Goal: Task Accomplishment & Management: Manage account settings

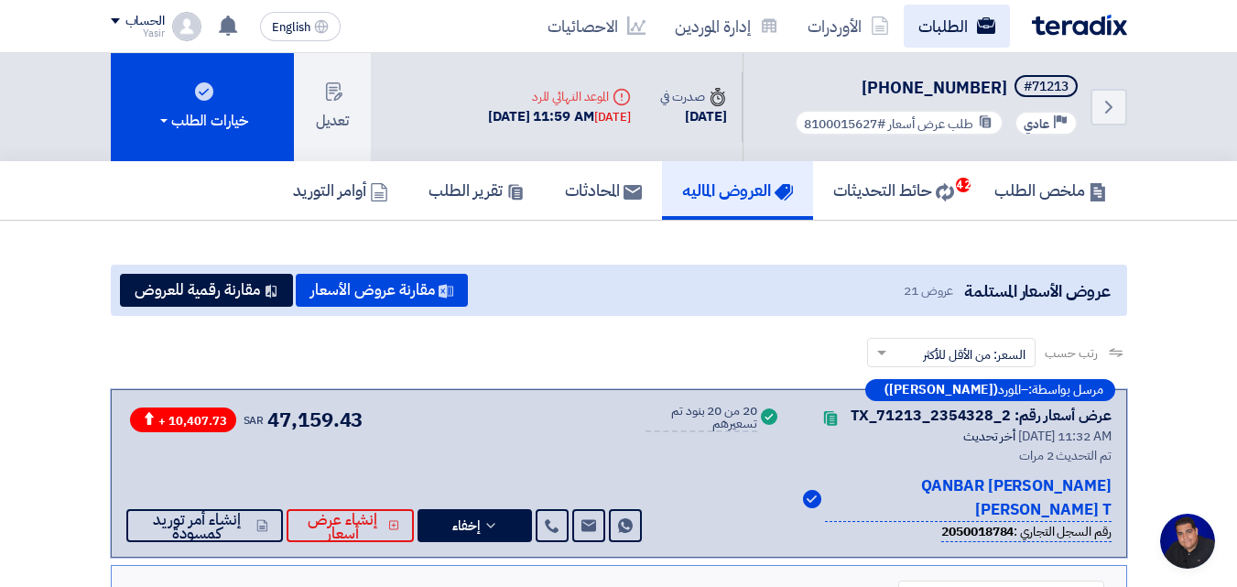
click at [943, 37] on link "الطلبات" at bounding box center [957, 26] width 106 height 43
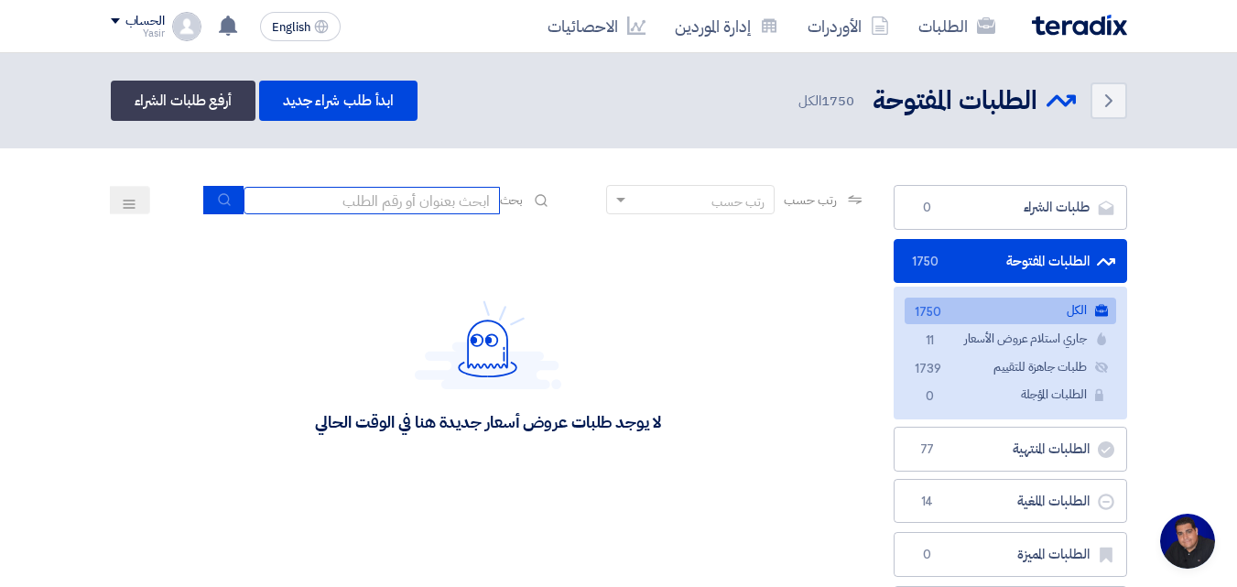
click at [431, 196] on input at bounding box center [372, 200] width 256 height 27
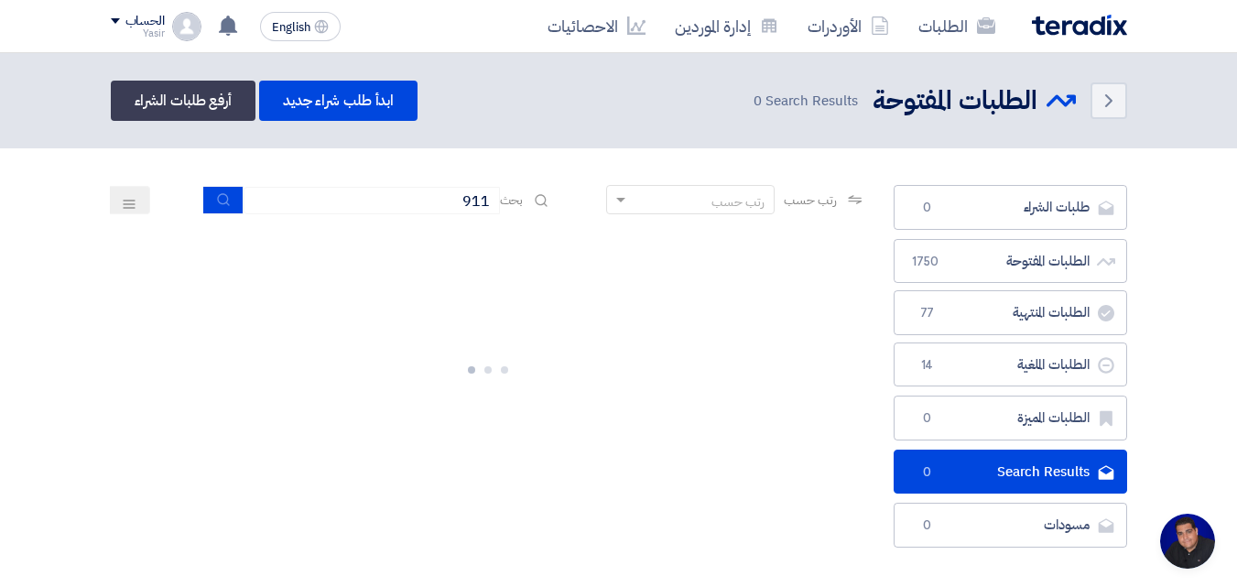
click at [285, 238] on div at bounding box center [489, 366] width 756 height 275
click at [220, 205] on icon "submit" at bounding box center [224, 199] width 15 height 15
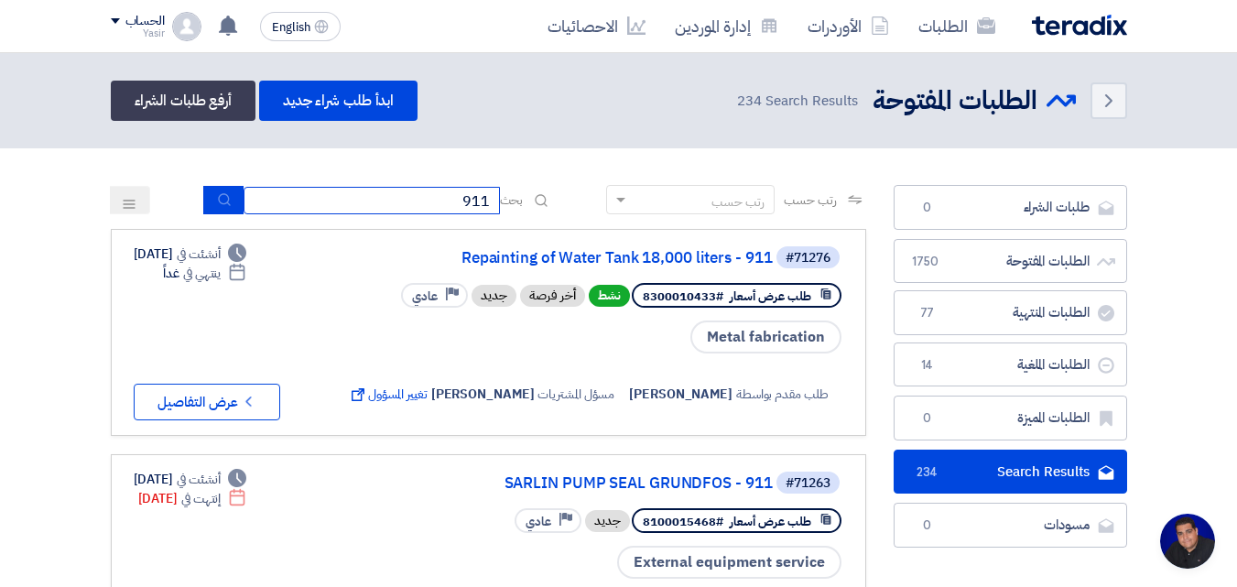
drag, startPoint x: 397, startPoint y: 194, endPoint x: 766, endPoint y: 191, distance: 369.2
click at [766, 191] on div "رتب حسب رتب حسب بحث 911" at bounding box center [489, 207] width 756 height 44
click at [219, 201] on icon "submit" at bounding box center [224, 199] width 15 height 15
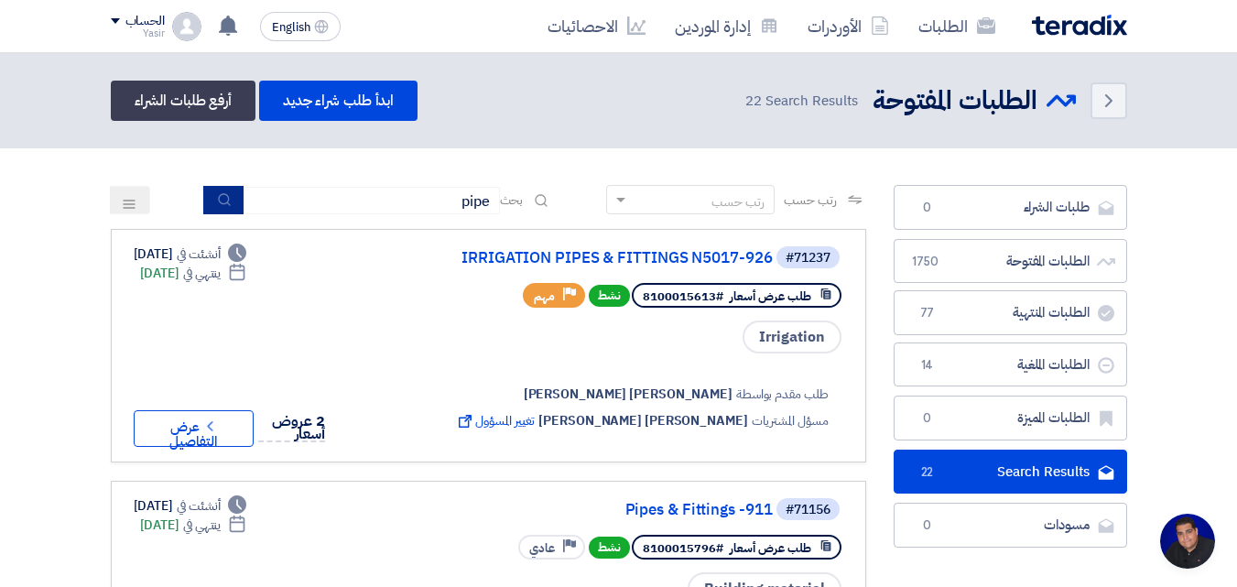
click at [215, 211] on button "submit" at bounding box center [223, 200] width 40 height 28
drag, startPoint x: 418, startPoint y: 212, endPoint x: 705, endPoint y: 223, distance: 287.9
click at [705, 223] on div "رتب حسب رتب حسب بحث pipe" at bounding box center [489, 207] width 756 height 44
type input "911"
click at [225, 201] on icon "submit" at bounding box center [224, 199] width 15 height 15
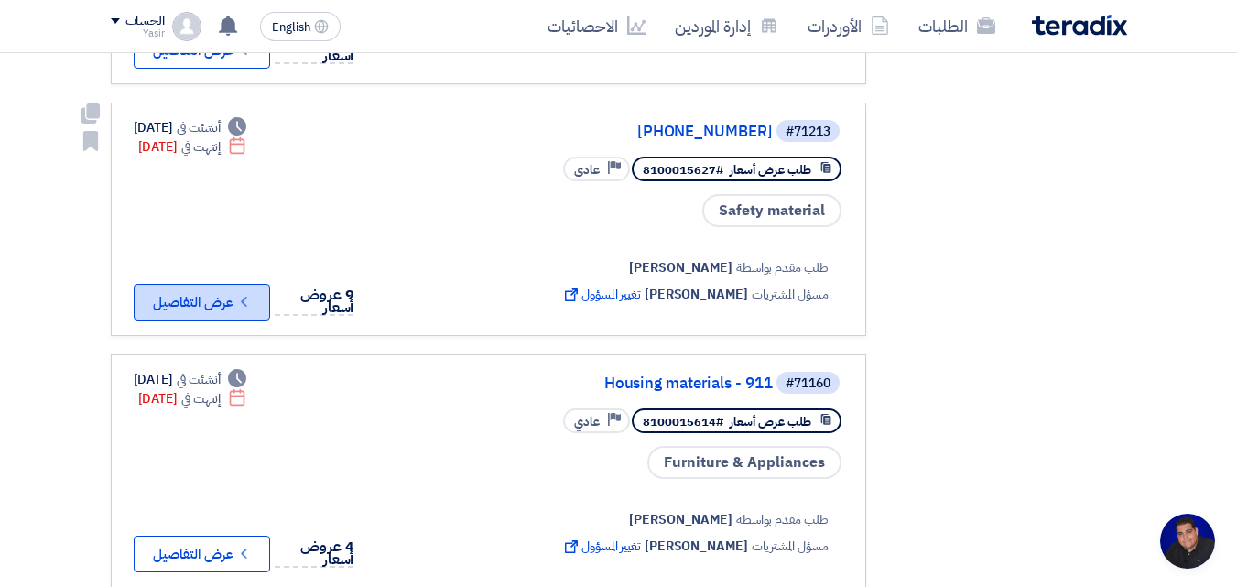
click at [240, 303] on button "Check details عرض التفاصيل" at bounding box center [202, 302] width 136 height 37
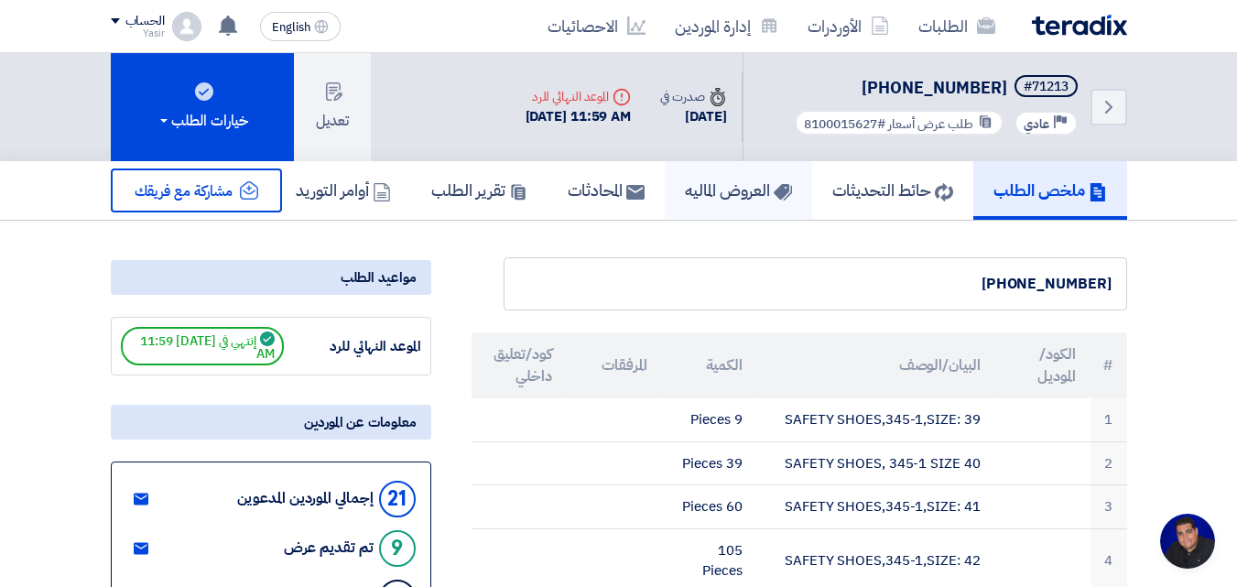
click at [713, 199] on h5 "العروض الماليه" at bounding box center [738, 190] width 107 height 21
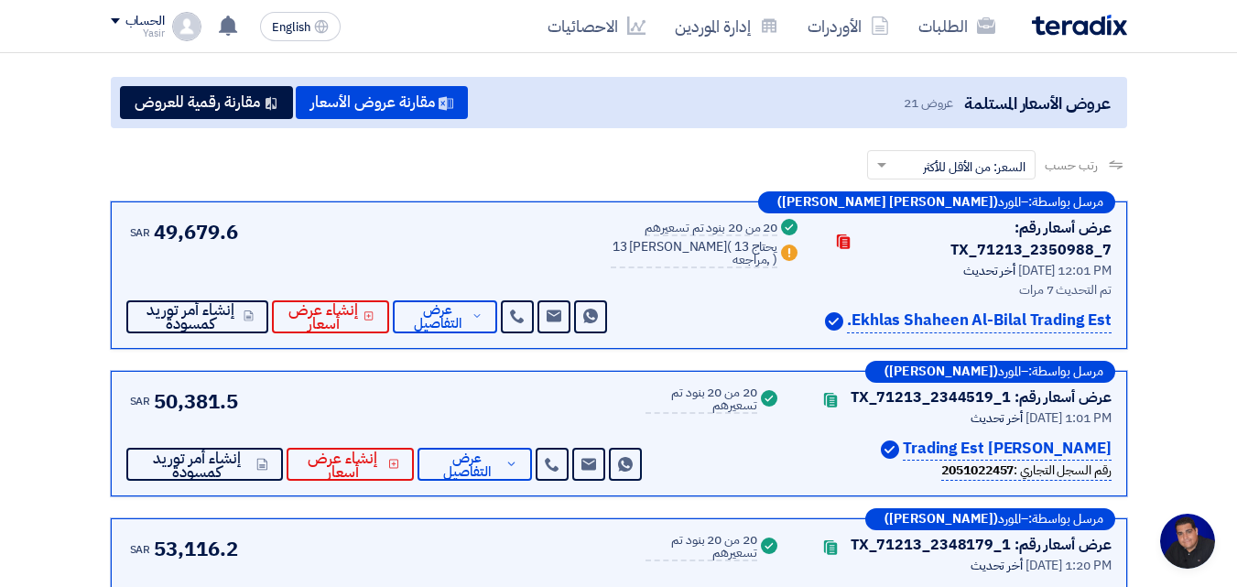
scroll to position [183, 0]
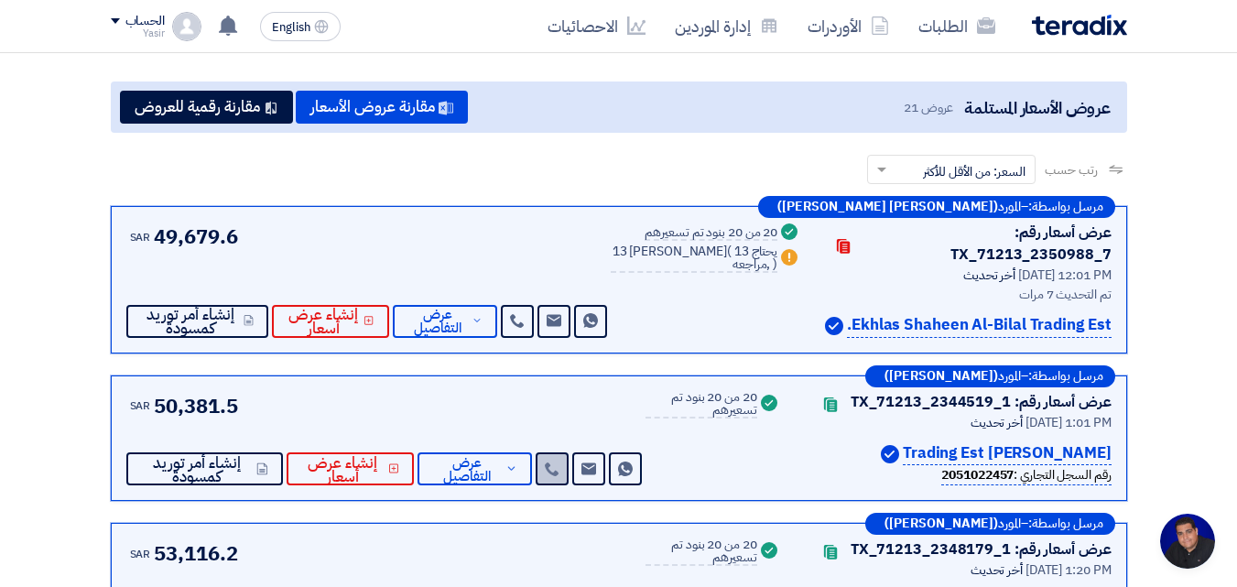
click at [559, 452] on link at bounding box center [552, 468] width 33 height 33
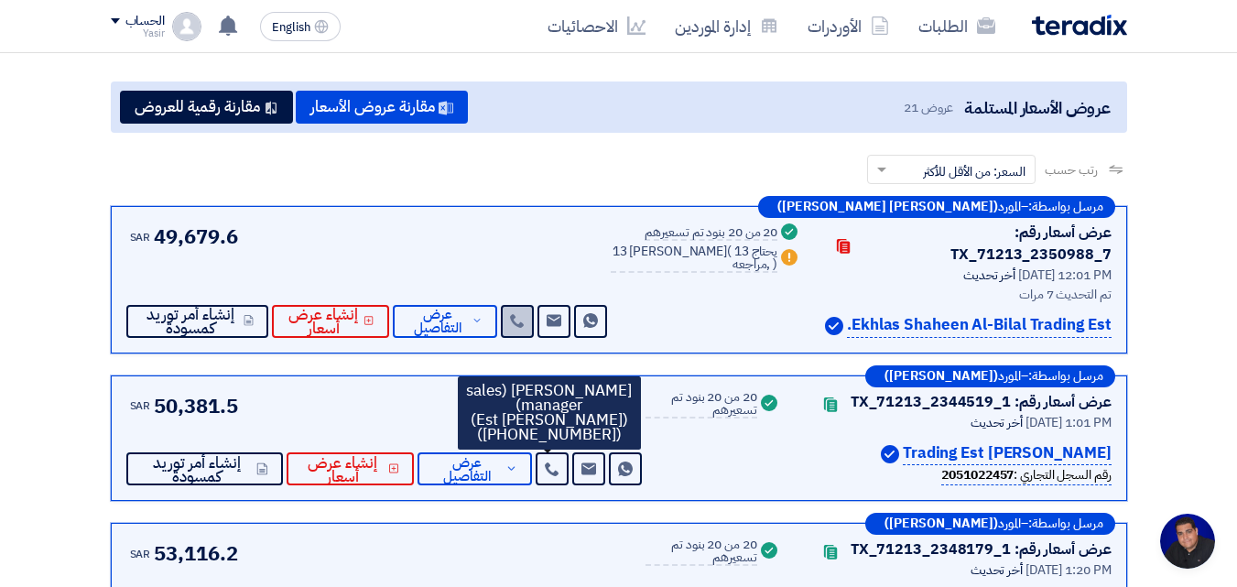
click at [525, 313] on icon at bounding box center [517, 320] width 15 height 15
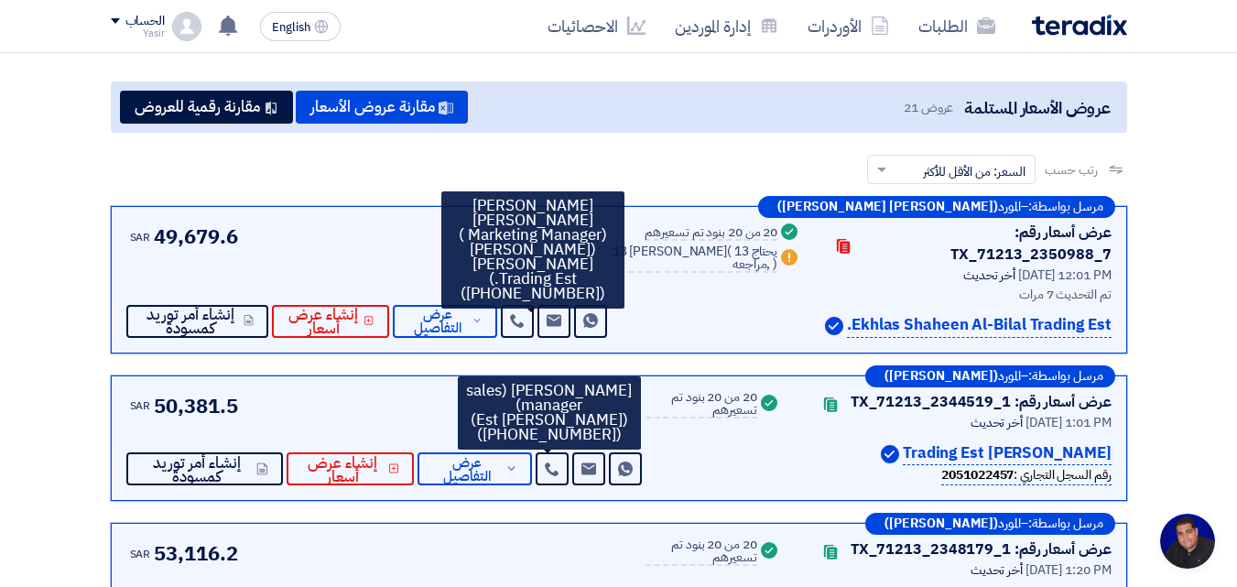
click at [300, 236] on div "SAR 49,679.6 Send Message Send Message" at bounding box center [368, 280] width 485 height 116
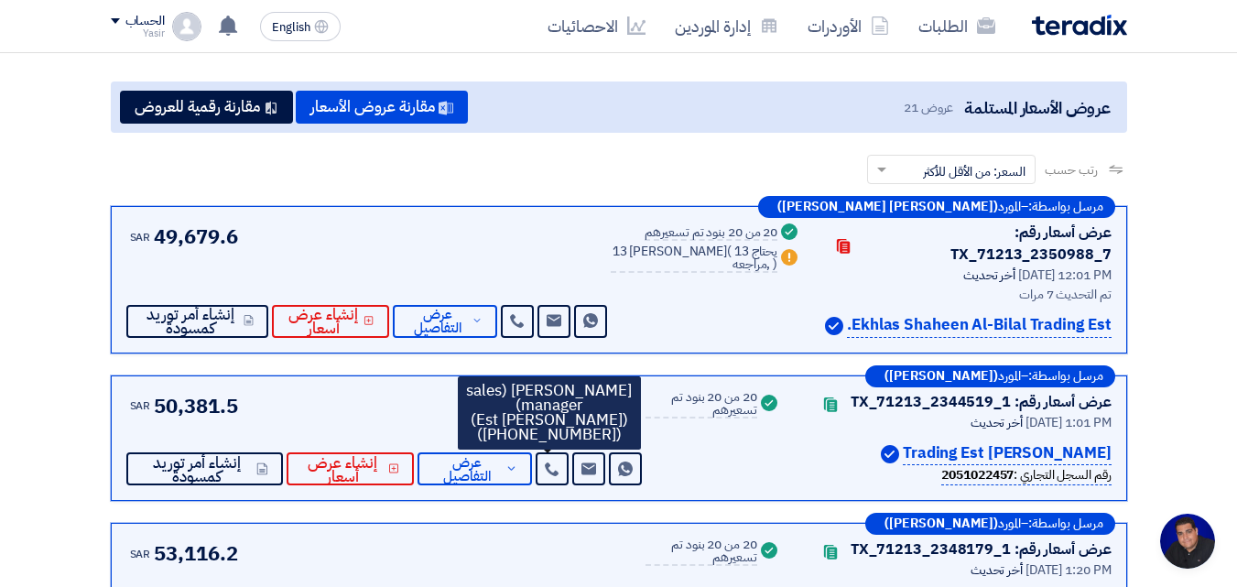
click at [312, 391] on div "SAR 50,381.5 Send Message Send Message" at bounding box center [386, 438] width 520 height 95
click at [460, 456] on span "عرض التفاصيل" at bounding box center [466, 469] width 69 height 27
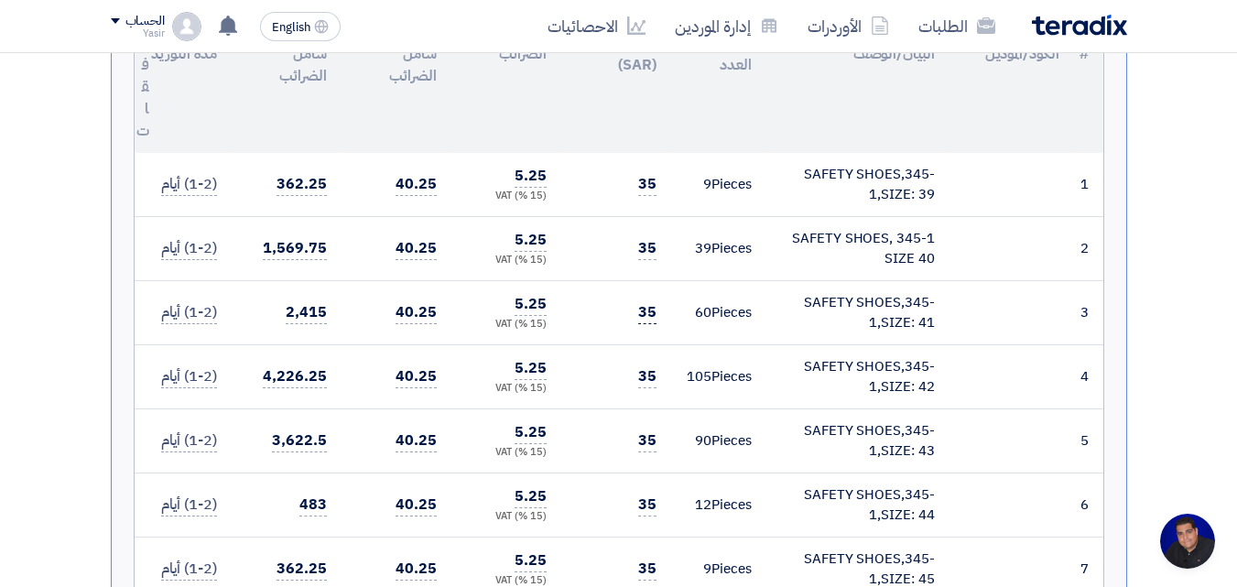
scroll to position [824, 0]
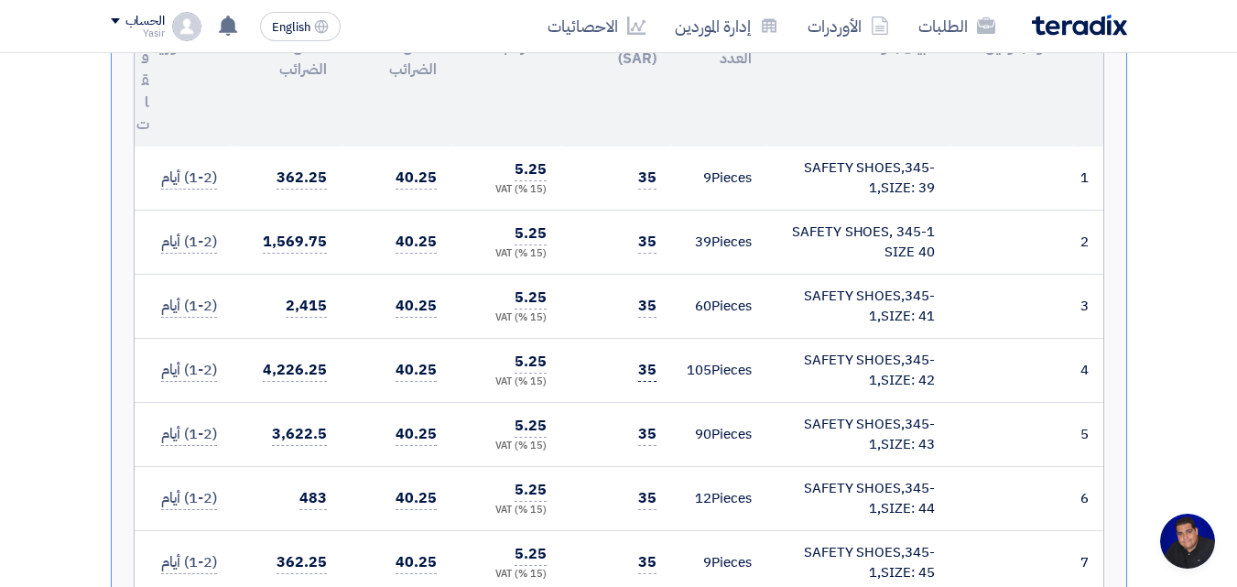
click at [648, 359] on span "35" at bounding box center [647, 370] width 18 height 23
click at [646, 423] on span "35" at bounding box center [647, 434] width 18 height 23
drag, startPoint x: 649, startPoint y: 471, endPoint x: 625, endPoint y: 442, distance: 37.7
click at [649, 487] on span "35" at bounding box center [647, 498] width 18 height 23
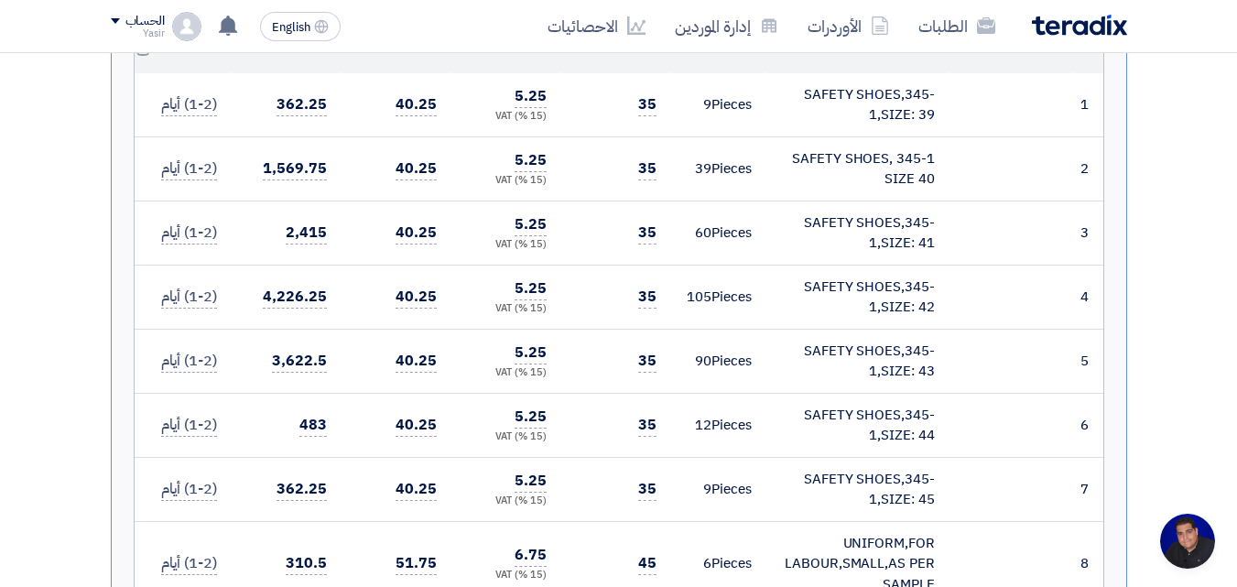
scroll to position [1008, 0]
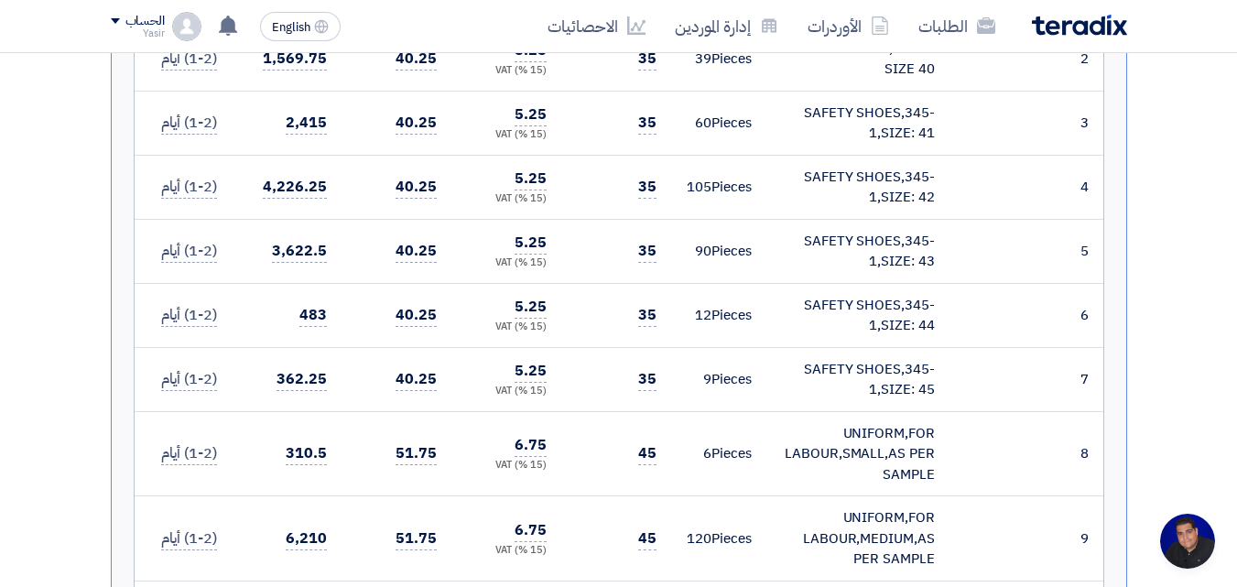
click at [648, 368] on span "35" at bounding box center [647, 379] width 18 height 23
click at [642, 442] on span "45" at bounding box center [647, 453] width 18 height 23
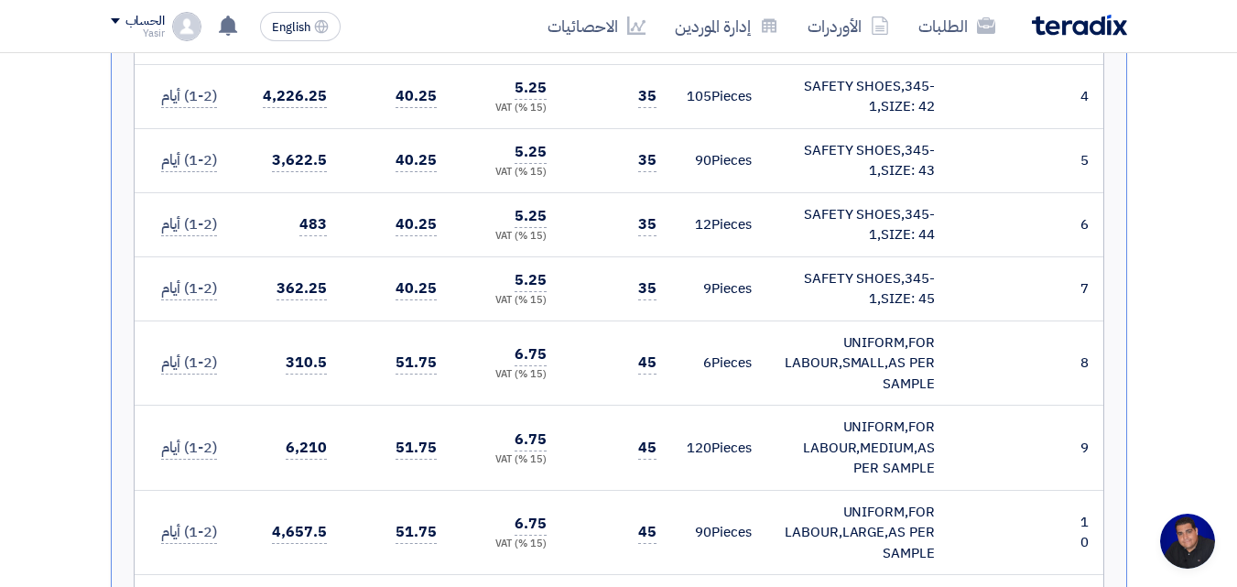
scroll to position [1099, 0]
drag, startPoint x: 649, startPoint y: 343, endPoint x: 649, endPoint y: 353, distance: 10.1
click at [649, 351] on span "45" at bounding box center [647, 362] width 18 height 23
click at [646, 277] on span "35" at bounding box center [647, 288] width 18 height 23
click at [647, 213] on span "35" at bounding box center [647, 224] width 18 height 23
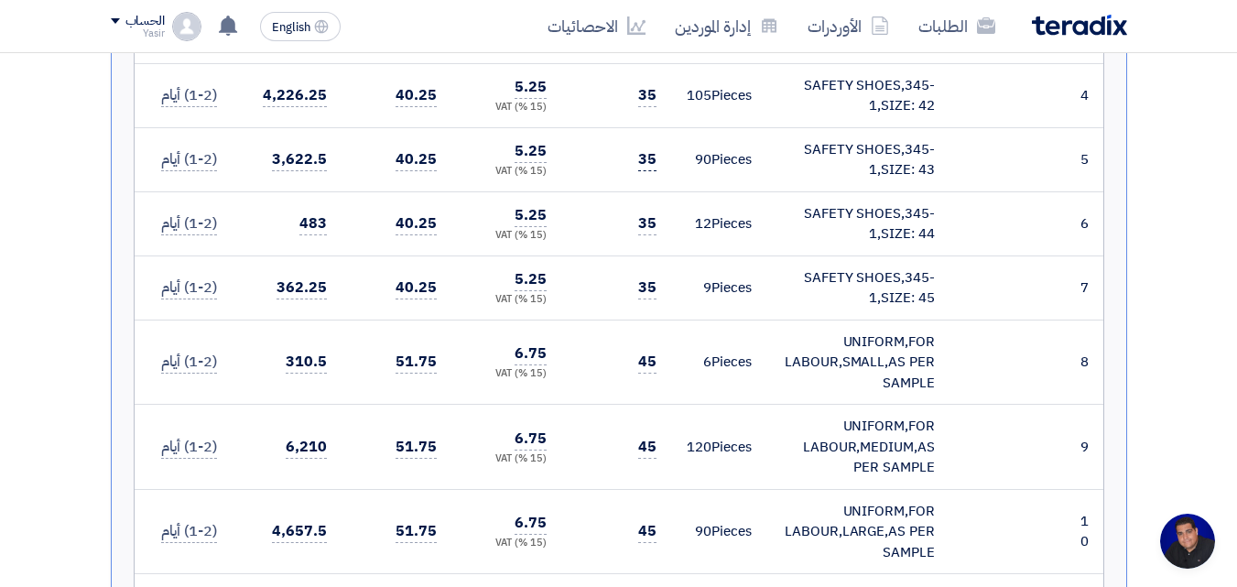
click at [647, 148] on span "35" at bounding box center [647, 159] width 18 height 23
click at [644, 84] on span "35" at bounding box center [647, 95] width 18 height 23
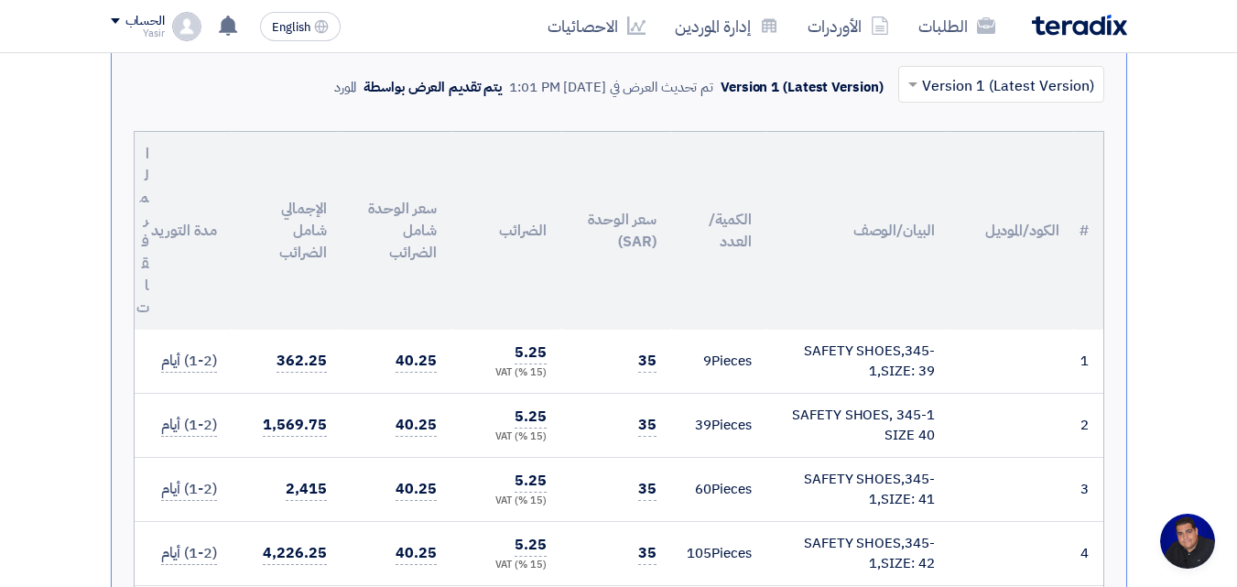
scroll to position [183, 0]
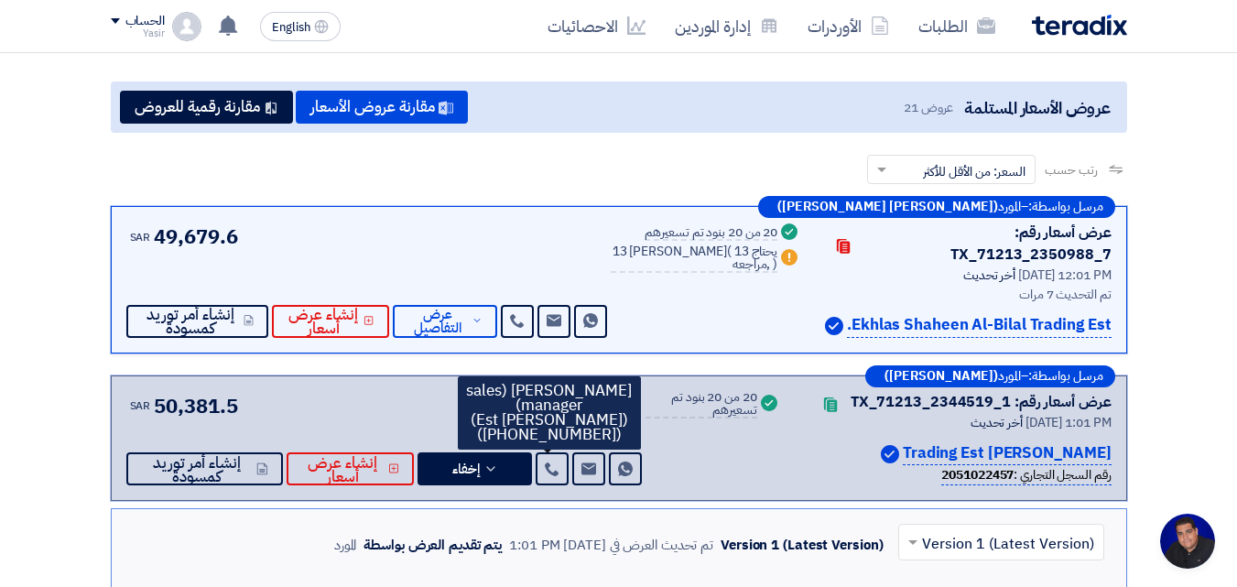
click at [499, 231] on div "SAR 49,679.6 Send Message Send Message" at bounding box center [368, 280] width 485 height 116
click at [468, 309] on span "عرض التفاصيل" at bounding box center [438, 321] width 60 height 27
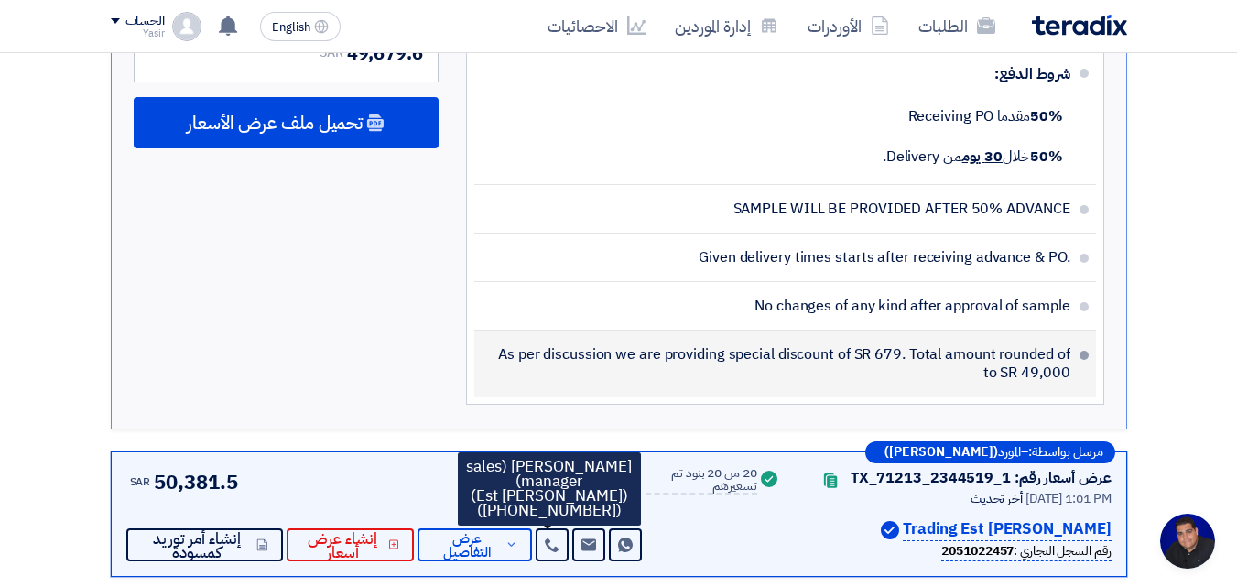
scroll to position [4030, 0]
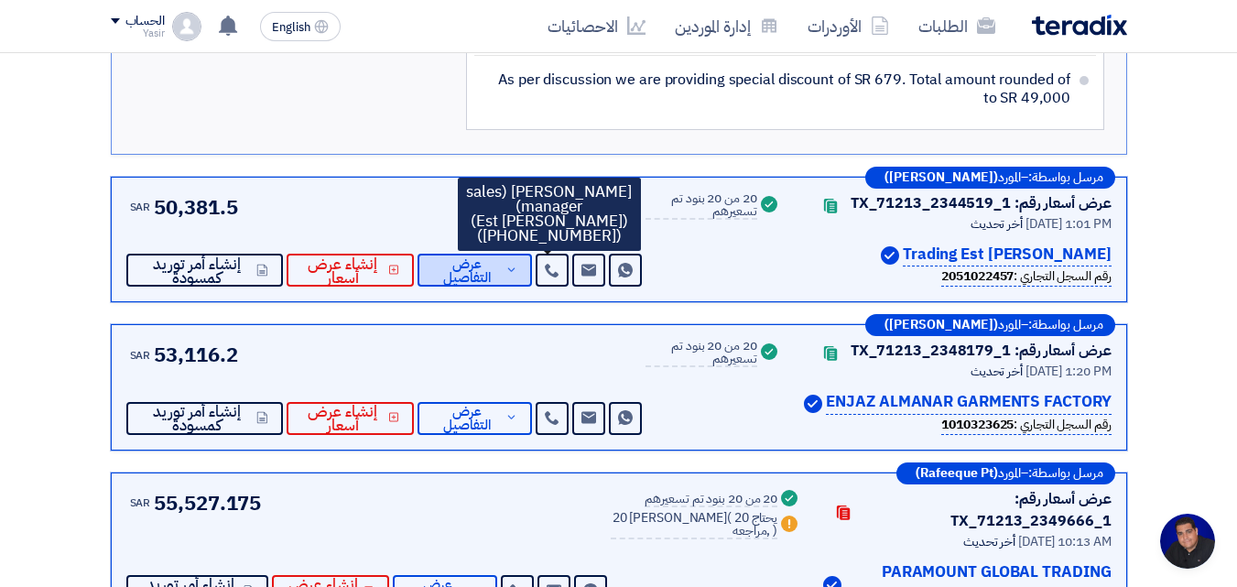
click at [440, 264] on span "عرض التفاصيل" at bounding box center [466, 270] width 69 height 27
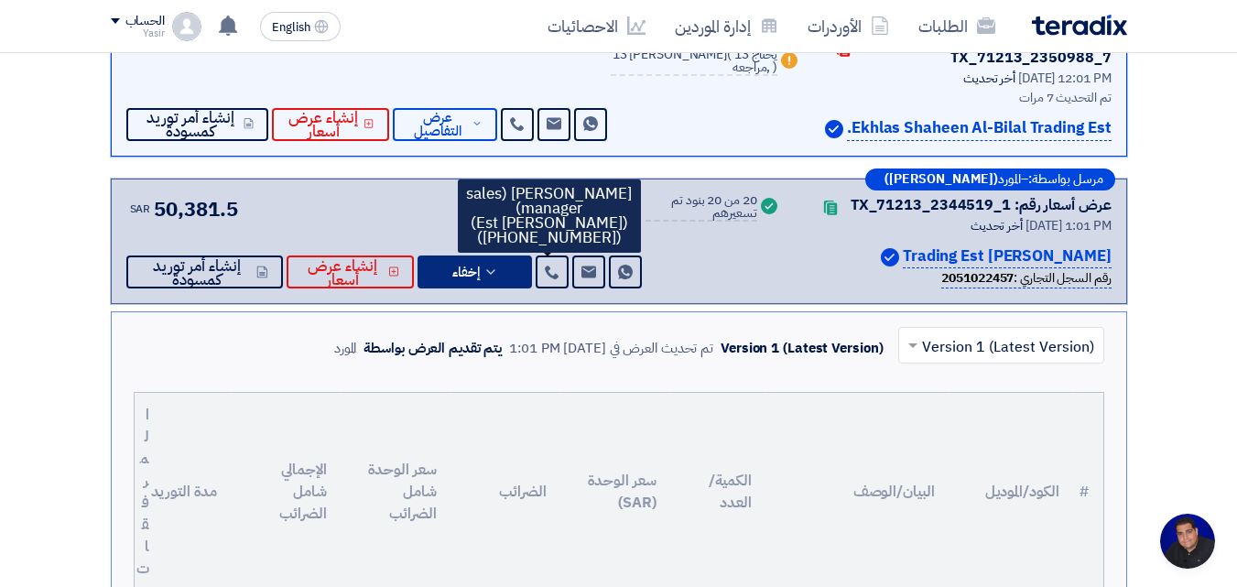
scroll to position [366, 0]
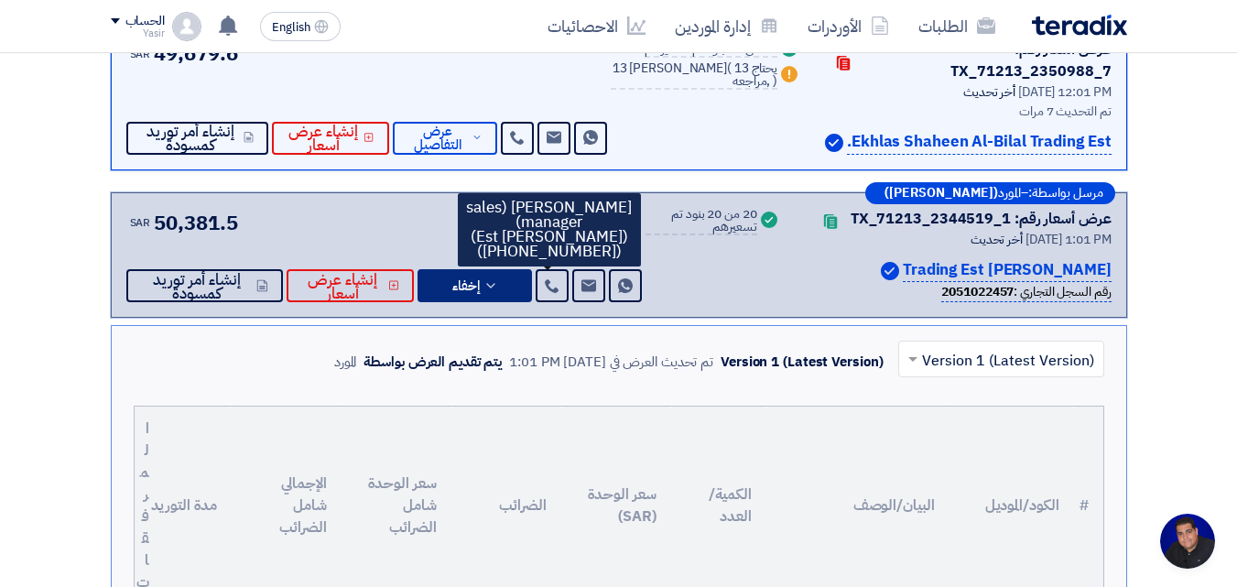
click at [942, 346] on input "text" at bounding box center [1011, 361] width 169 height 30
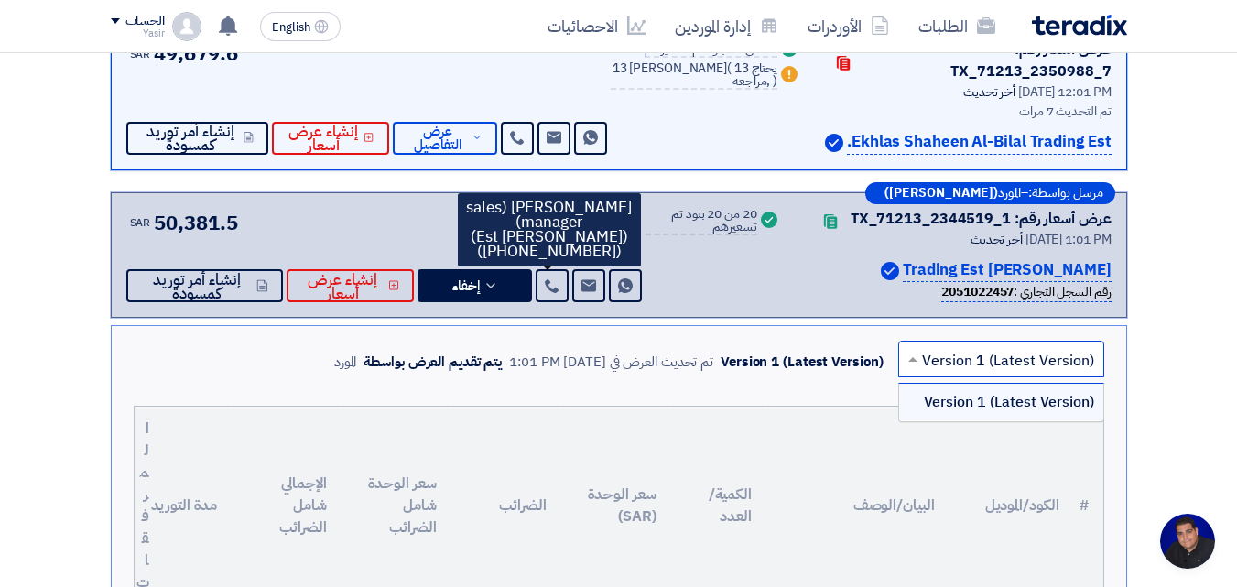
click at [941, 346] on input "text" at bounding box center [1011, 361] width 169 height 30
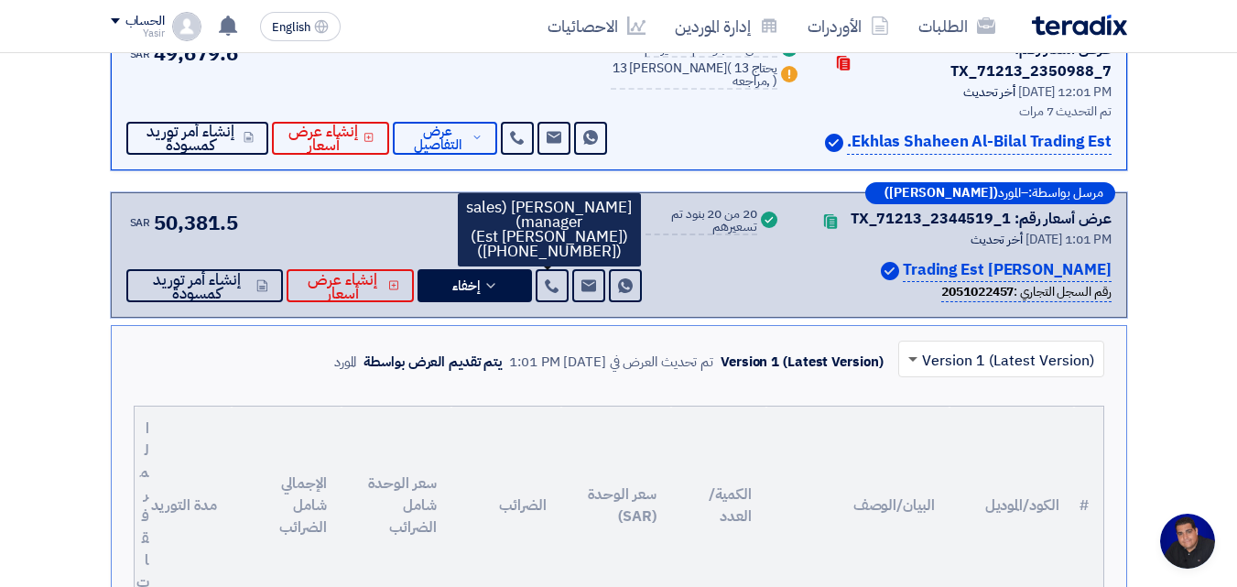
click at [917, 357] on span at bounding box center [913, 360] width 9 height 6
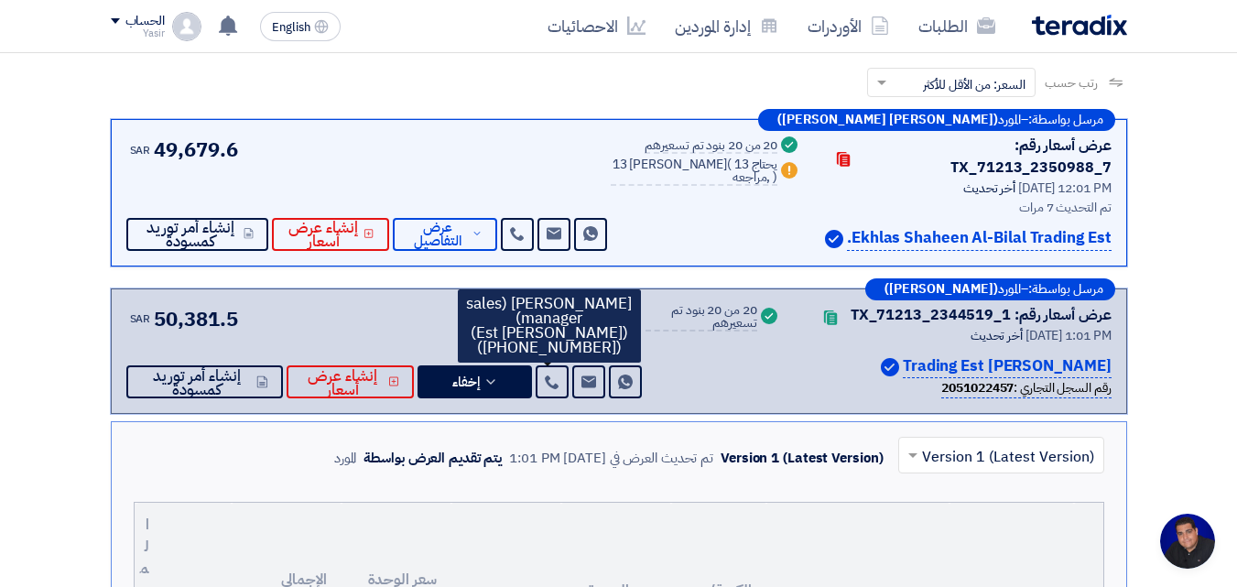
scroll to position [92, 0]
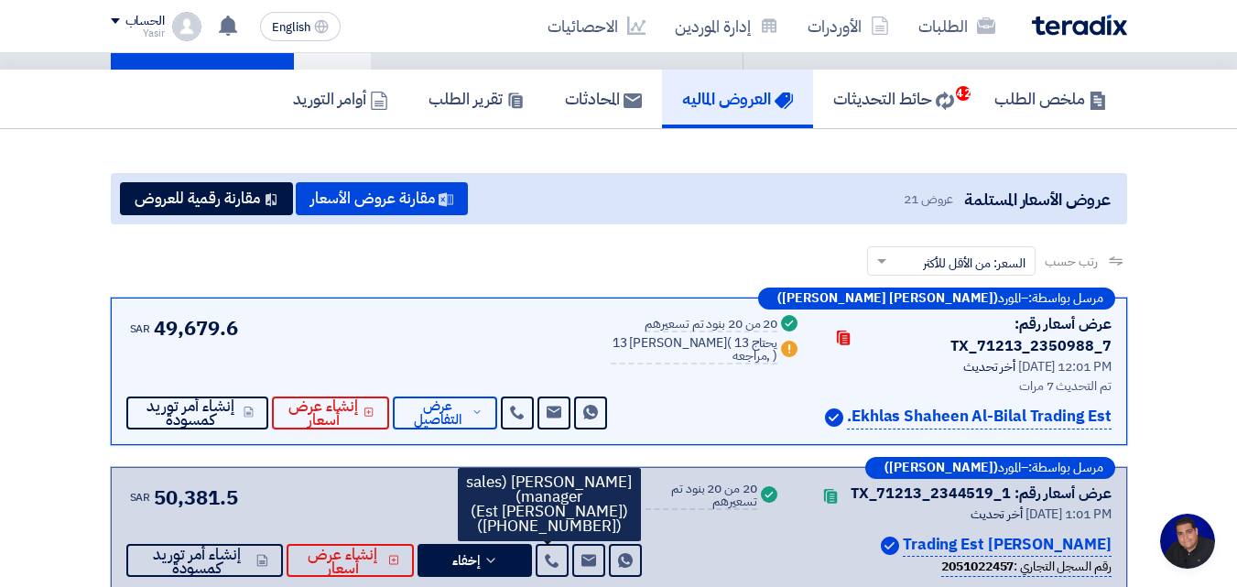
click at [480, 263] on div "رتب حسب رتب حسب × السعر: من الأقل للأكثر ×" at bounding box center [619, 271] width 1017 height 51
click at [444, 346] on div "SAR 49,679.6 Send Message Send Message" at bounding box center [368, 371] width 485 height 116
click at [444, 345] on div "SAR 49,679.6 Send Message Send Message" at bounding box center [368, 371] width 485 height 116
click at [169, 325] on span "49,679.6" at bounding box center [195, 328] width 83 height 30
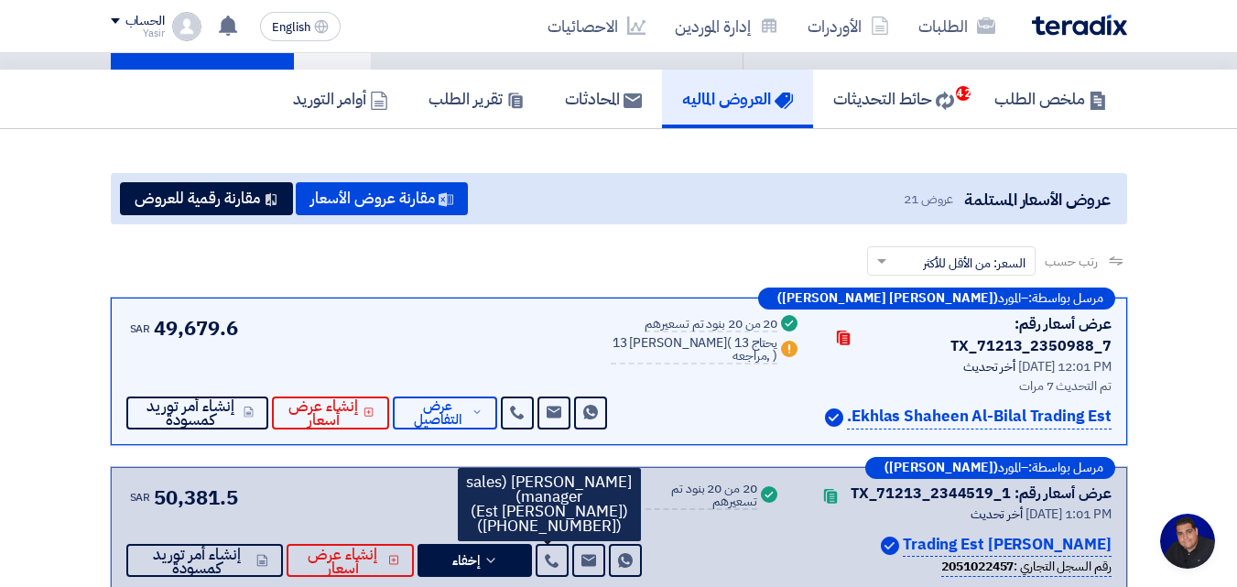
click at [169, 325] on span "49,679.6" at bounding box center [195, 328] width 83 height 30
click at [298, 322] on div "SAR 49,679.6 Send Message Send Message" at bounding box center [368, 371] width 485 height 116
click at [454, 306] on div "مرسل بواسطة: – المورد ([PERSON_NAME] [PERSON_NAME]) عرض أسعار رقم: TX_71213_235…" at bounding box center [619, 371] width 1017 height 147
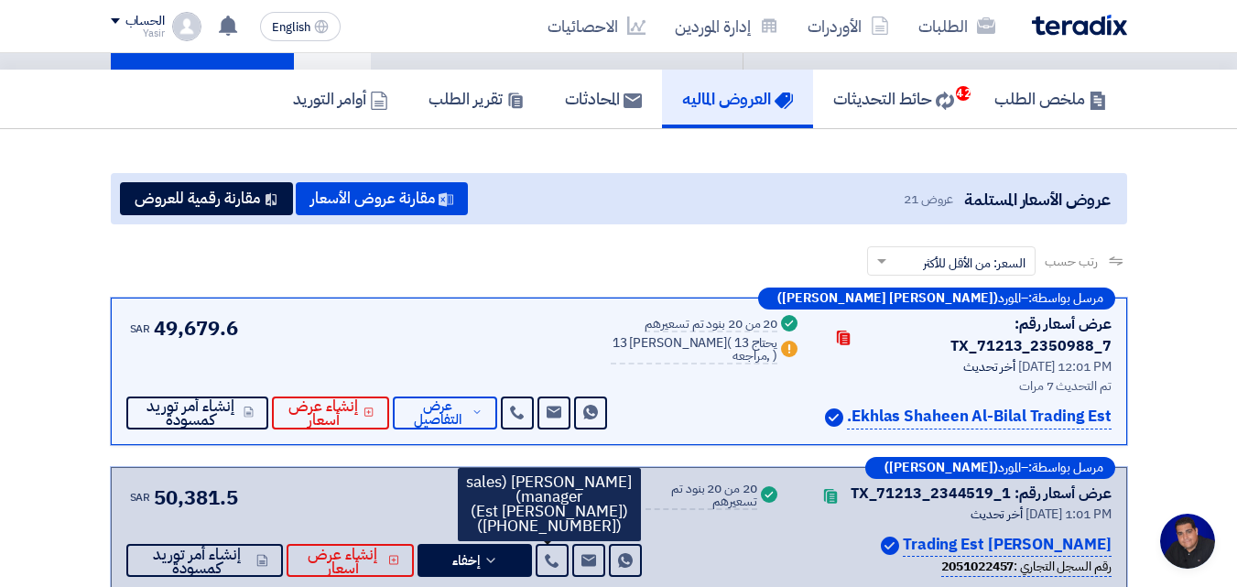
click at [388, 341] on div "SAR 49,679.6 Send Message Send Message" at bounding box center [368, 371] width 485 height 116
click at [467, 399] on span "عرض التفاصيل" at bounding box center [438, 412] width 60 height 27
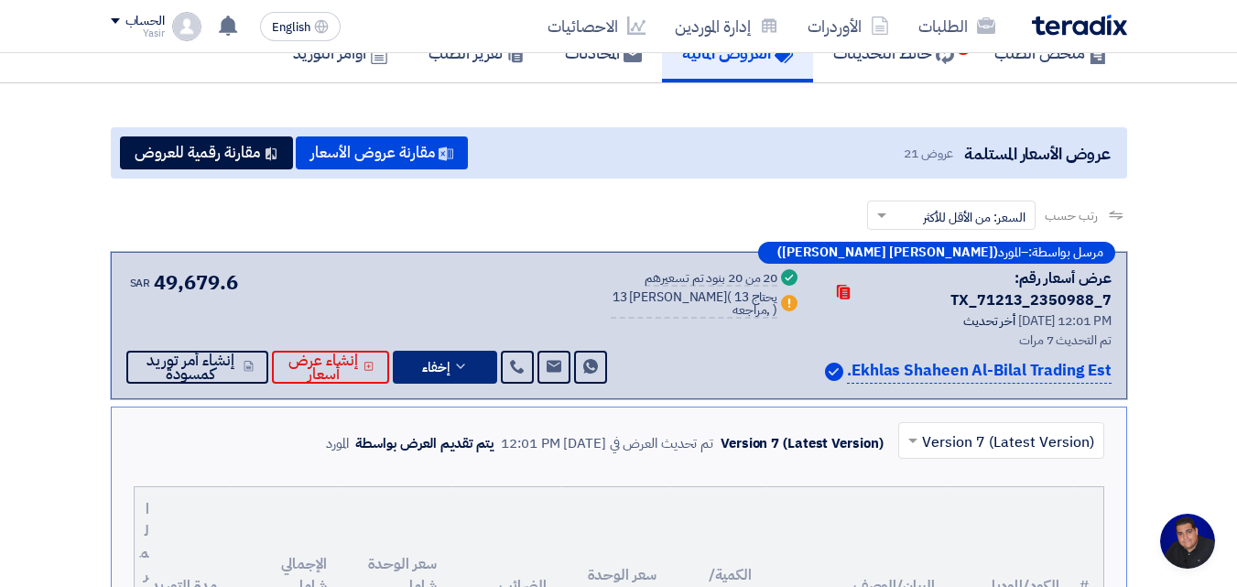
scroll to position [183, 0]
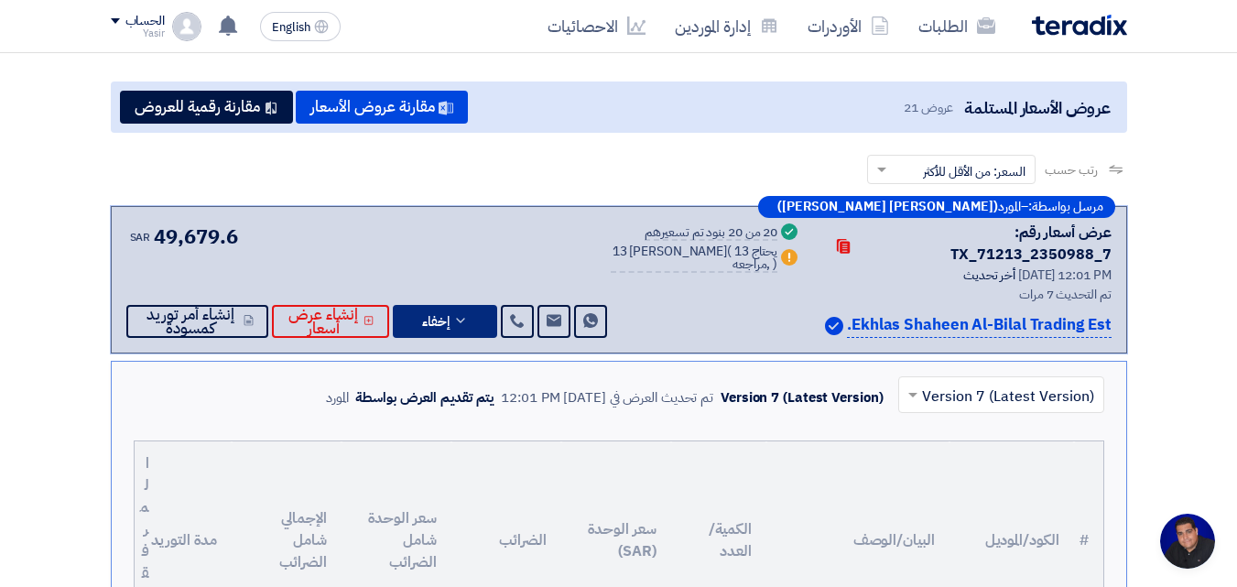
click at [929, 381] on input "text" at bounding box center [1011, 396] width 169 height 30
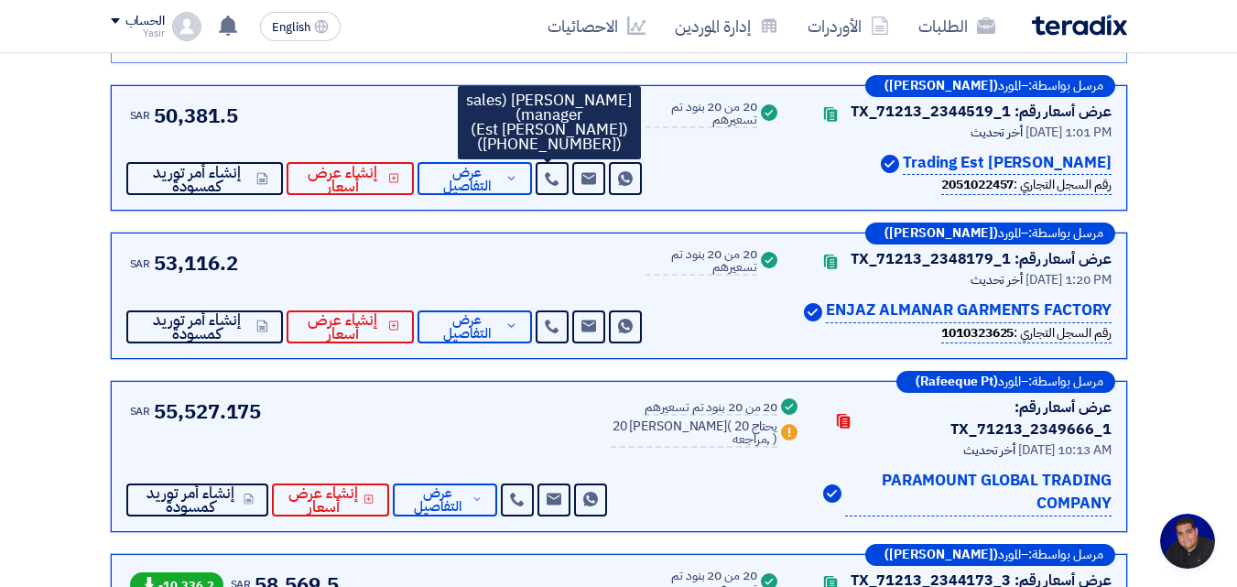
scroll to position [3939, 0]
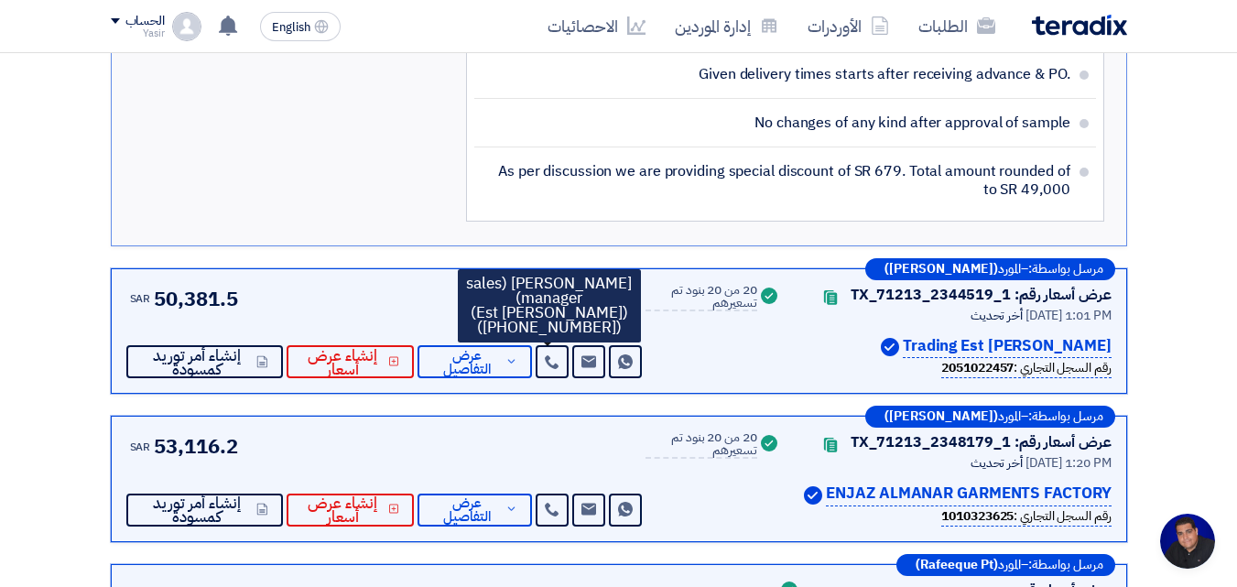
click at [670, 357] on div "مرسل بواسطة: – المورد ([PERSON_NAME]) عرض أسعار رقم: TX_71213_2344519_1 Contact…" at bounding box center [619, 331] width 1017 height 126
click at [466, 496] on span "عرض التفاصيل" at bounding box center [466, 509] width 69 height 27
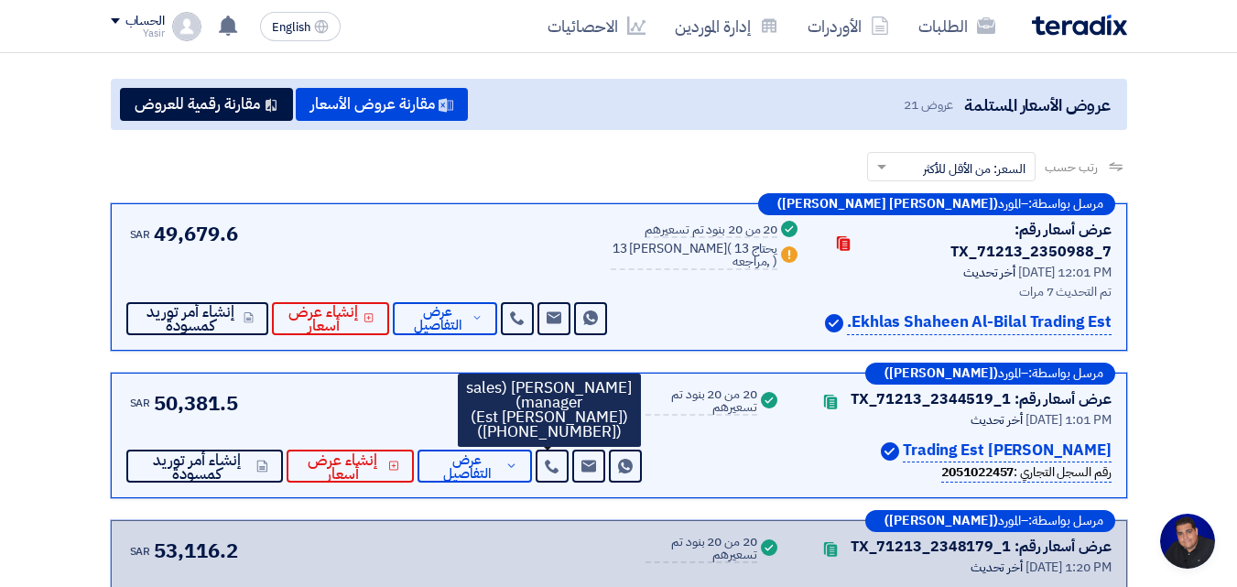
scroll to position [183, 0]
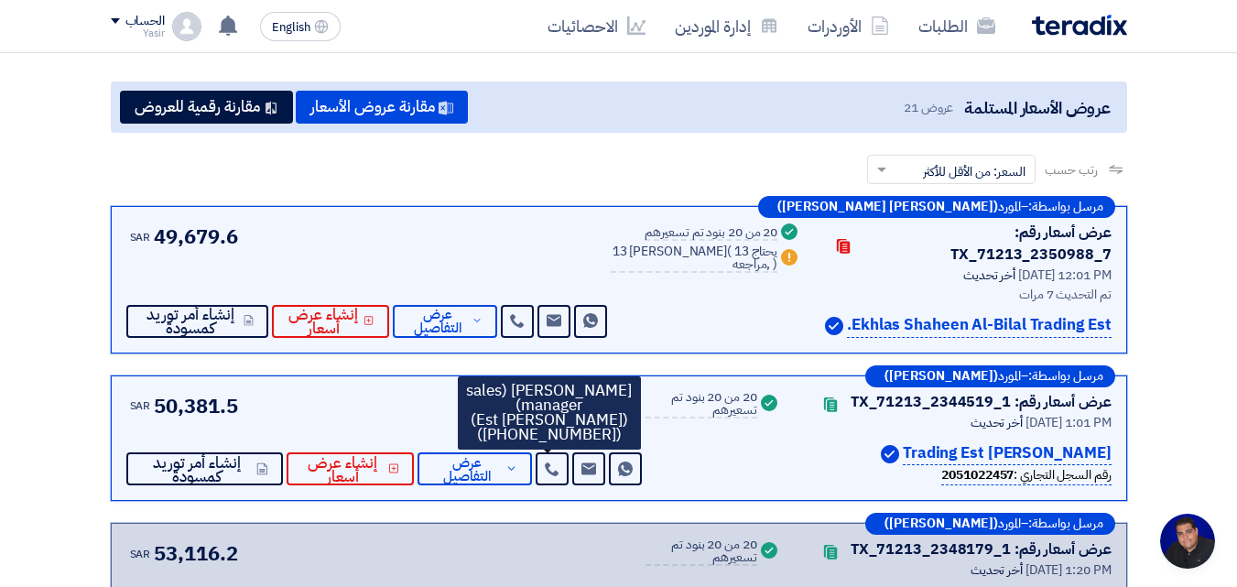
click at [413, 223] on div "SAR 49,679.6 Send Message Send Message" at bounding box center [368, 280] width 485 height 116
click at [387, 391] on div "SAR 50,381.5 Send Message Send Message" at bounding box center [386, 438] width 520 height 95
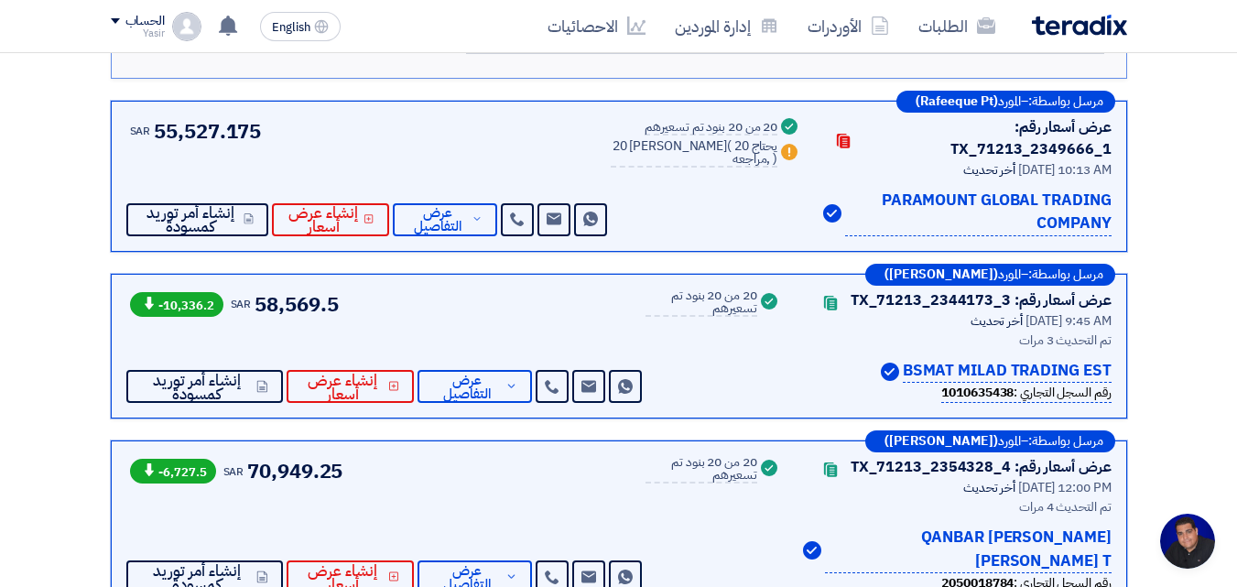
scroll to position [2931, 0]
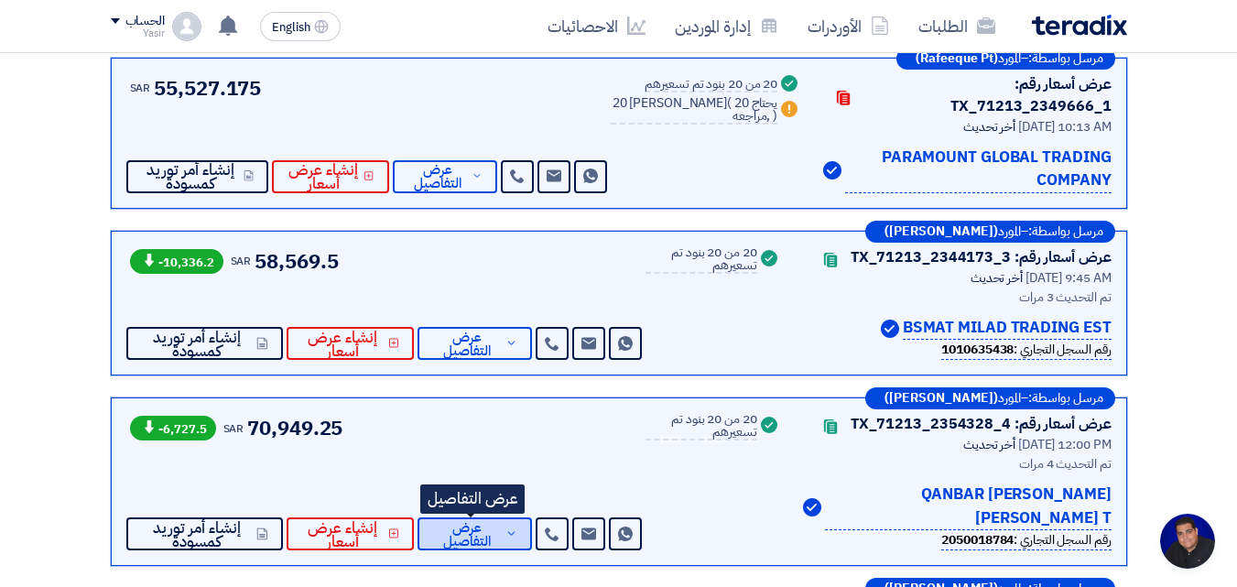
click at [449, 521] on span "عرض التفاصيل" at bounding box center [466, 534] width 69 height 27
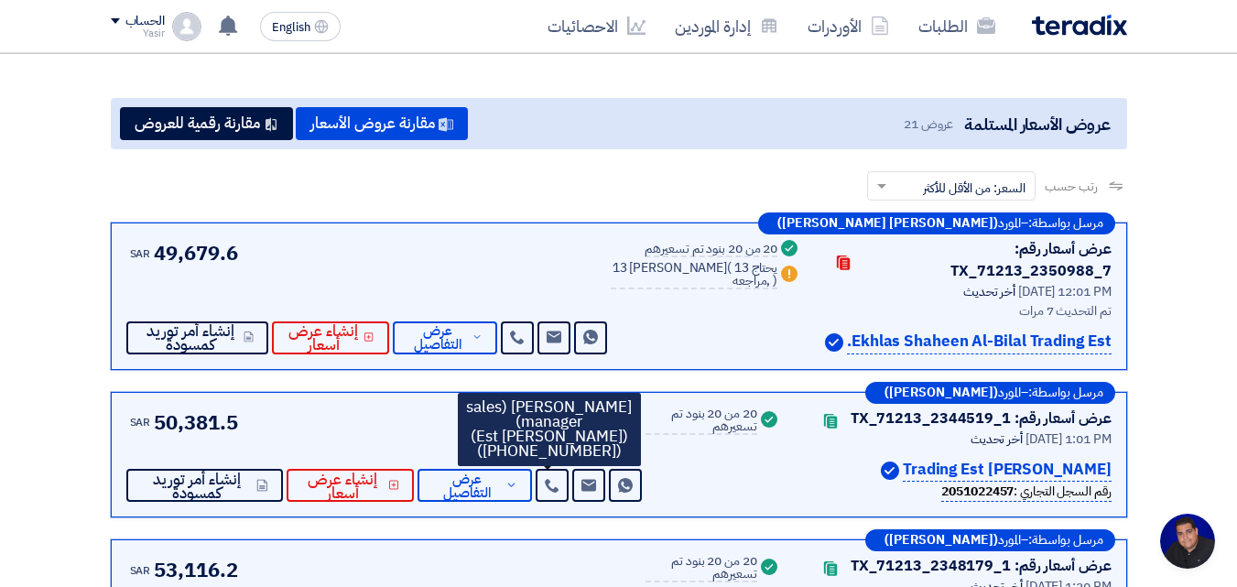
scroll to position [183, 0]
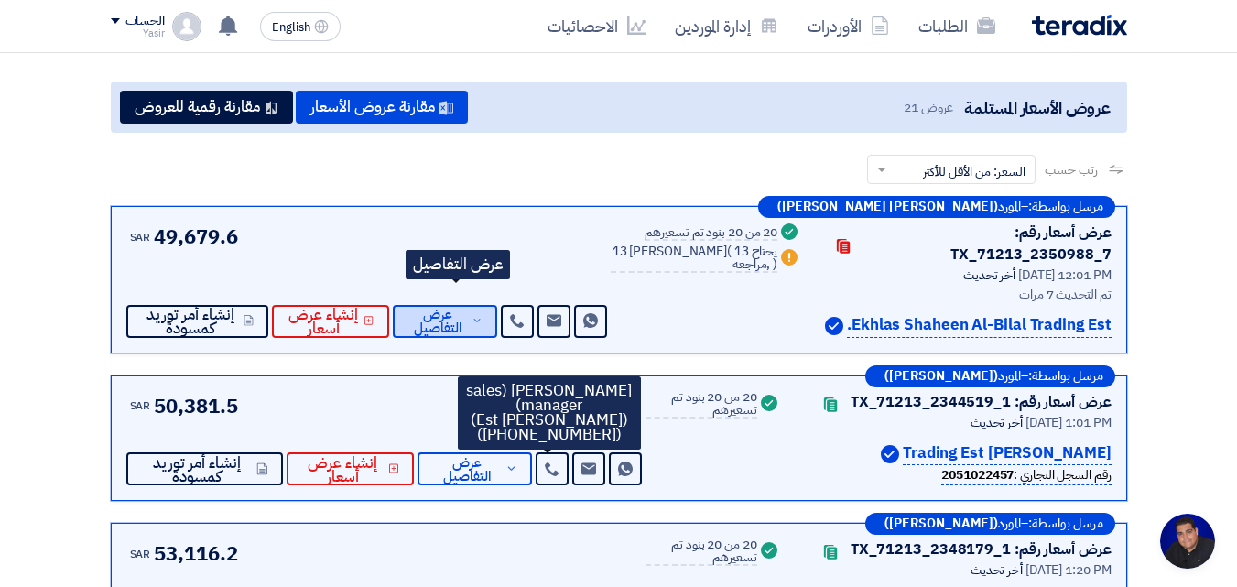
click at [464, 308] on span "عرض التفاصيل" at bounding box center [438, 321] width 60 height 27
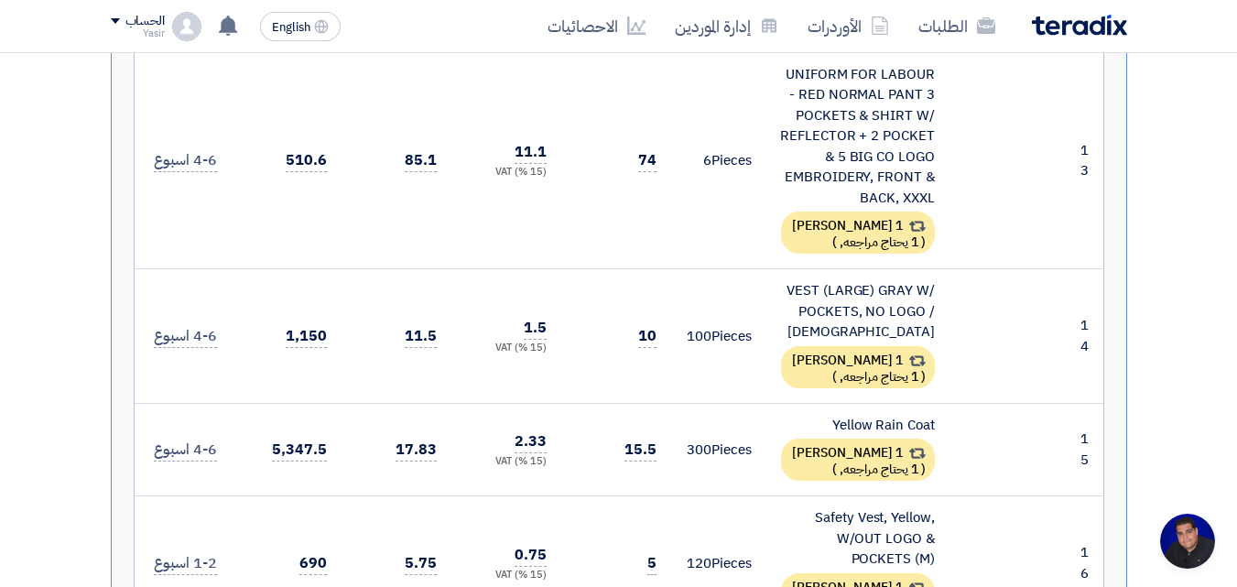
scroll to position [2382, 0]
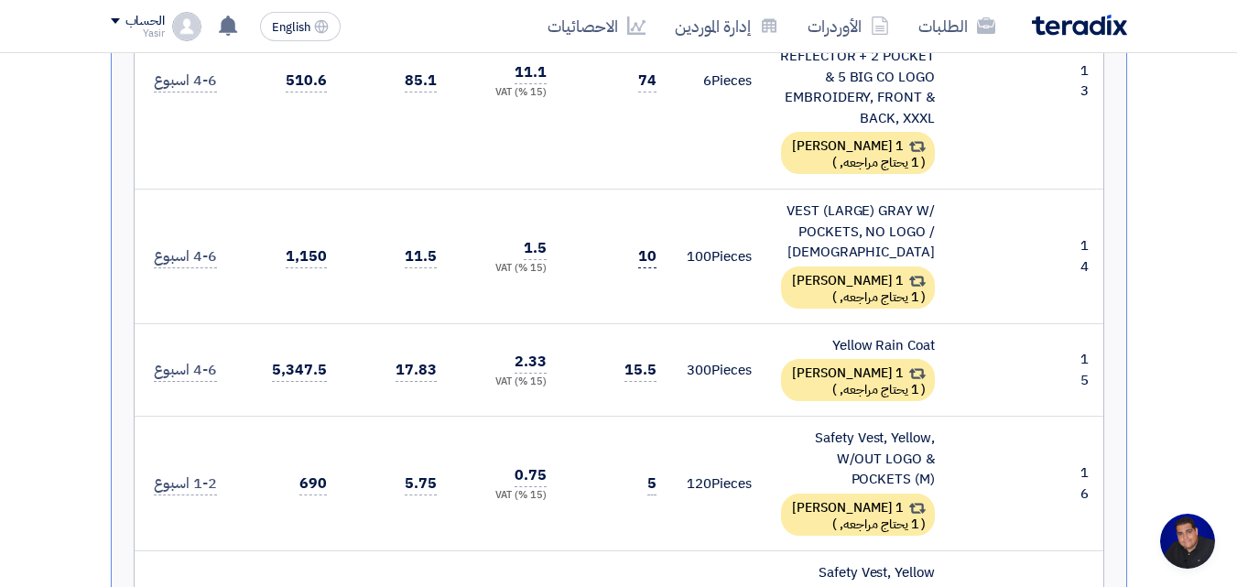
click at [646, 245] on span "10" at bounding box center [647, 256] width 18 height 23
click at [649, 245] on span "10" at bounding box center [647, 256] width 18 height 23
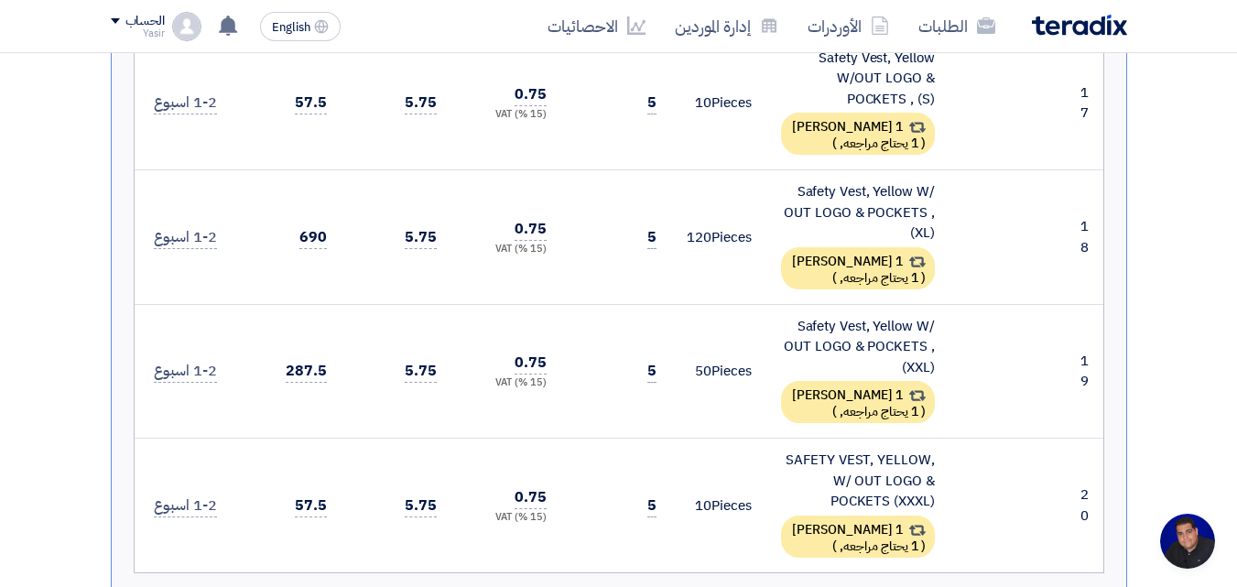
scroll to position [3023, 0]
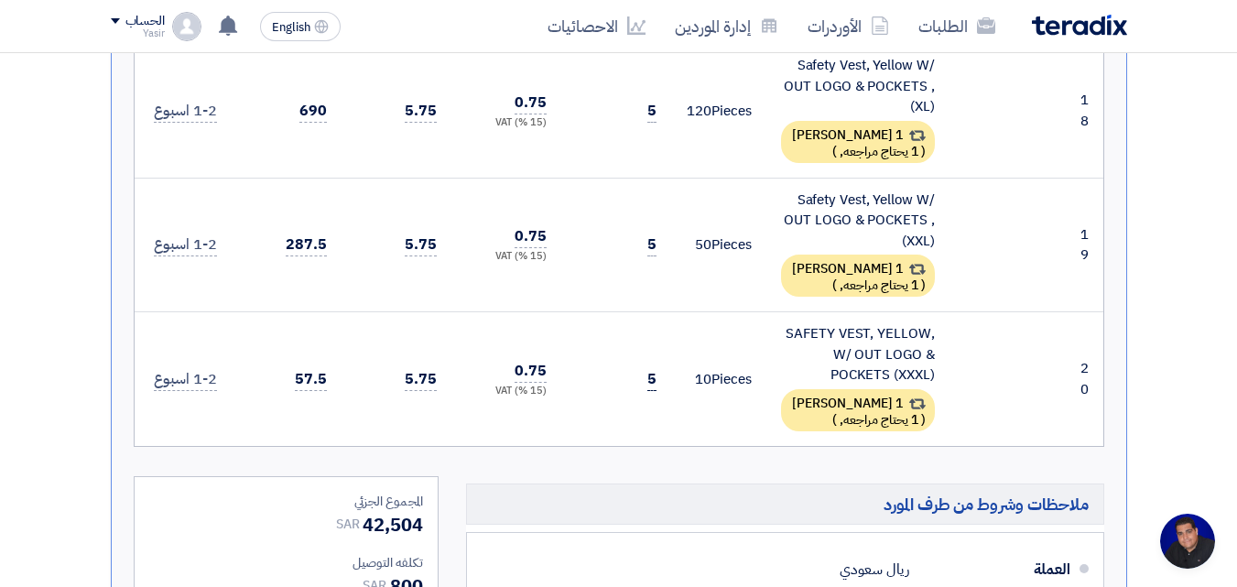
click at [655, 368] on span "5" at bounding box center [652, 379] width 9 height 23
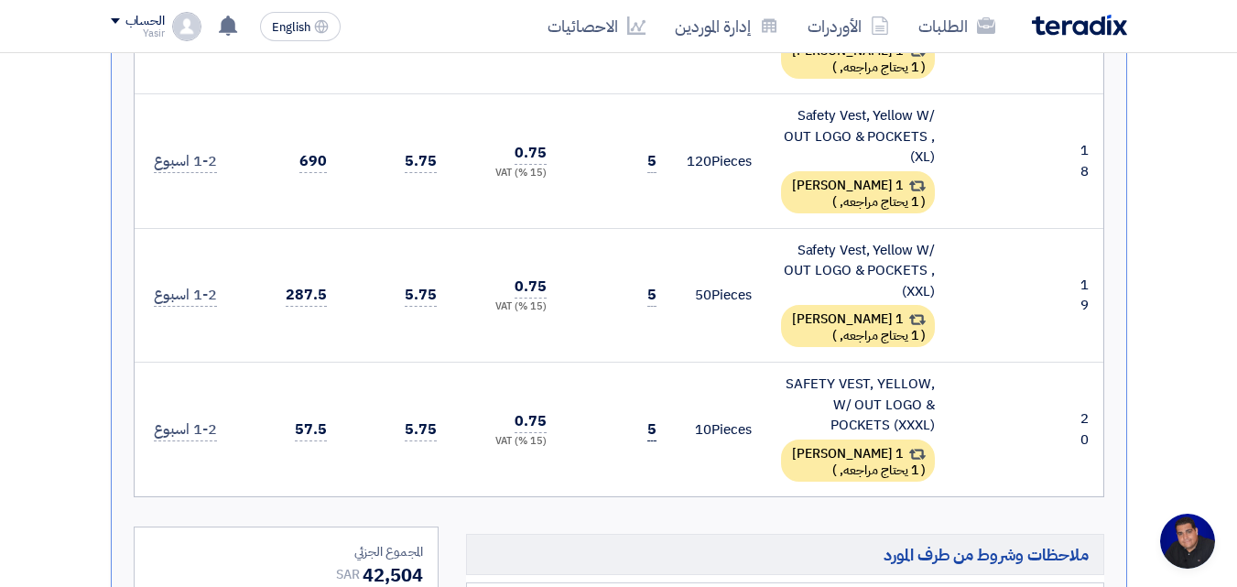
scroll to position [2931, 0]
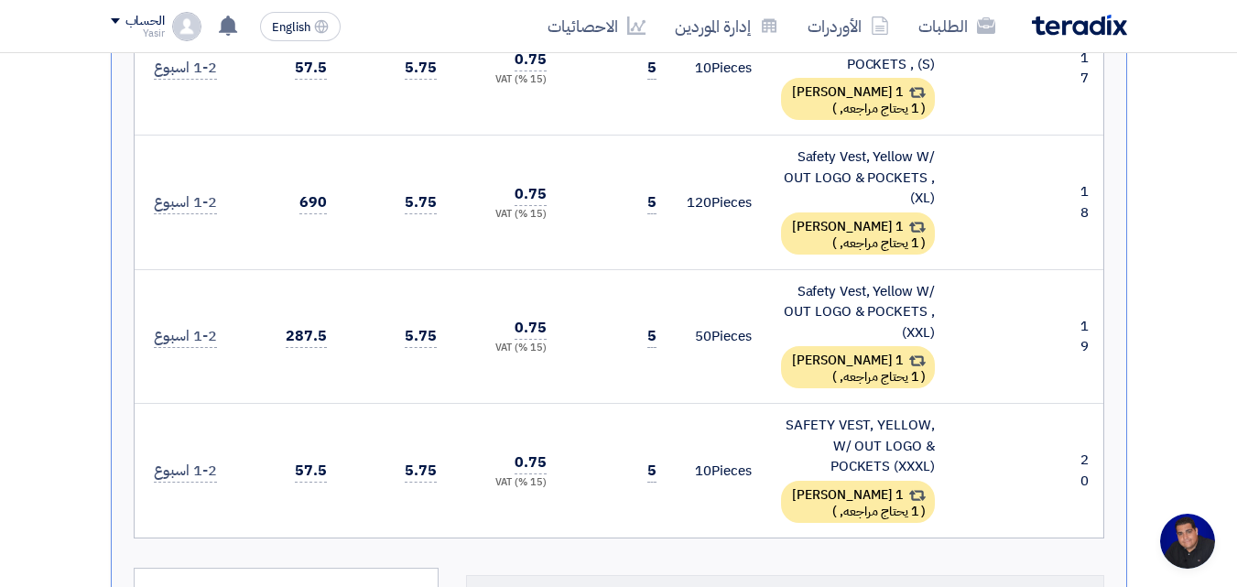
click at [661, 335] on td "5" at bounding box center [616, 336] width 110 height 135
click at [651, 325] on span "5" at bounding box center [652, 336] width 9 height 23
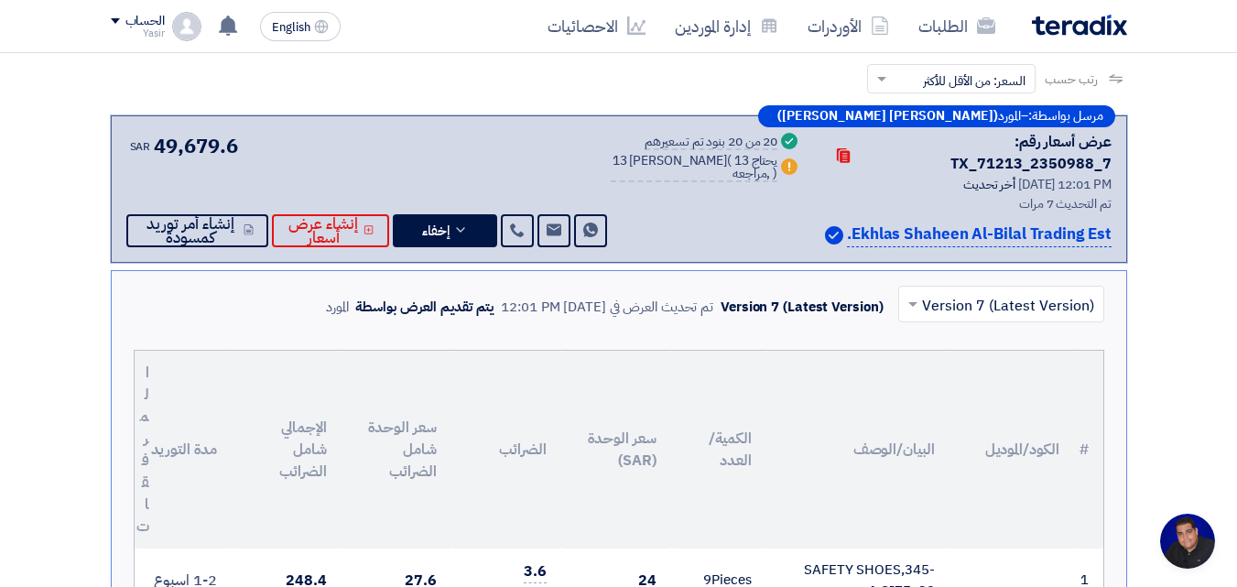
scroll to position [0, 0]
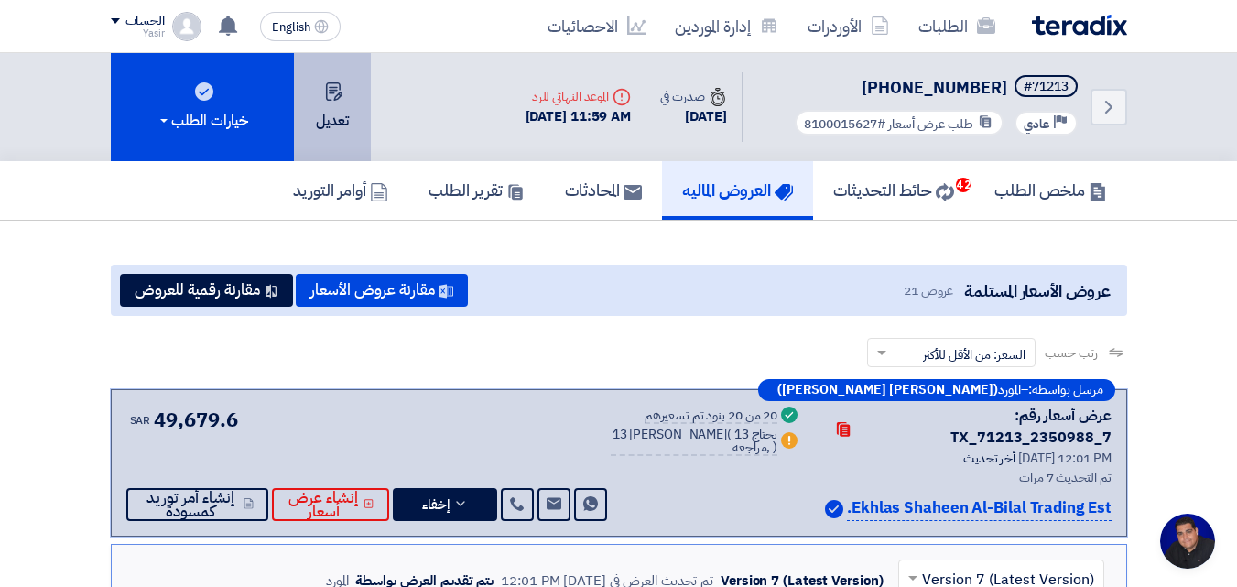
click at [334, 103] on button "تعديل" at bounding box center [332, 107] width 77 height 108
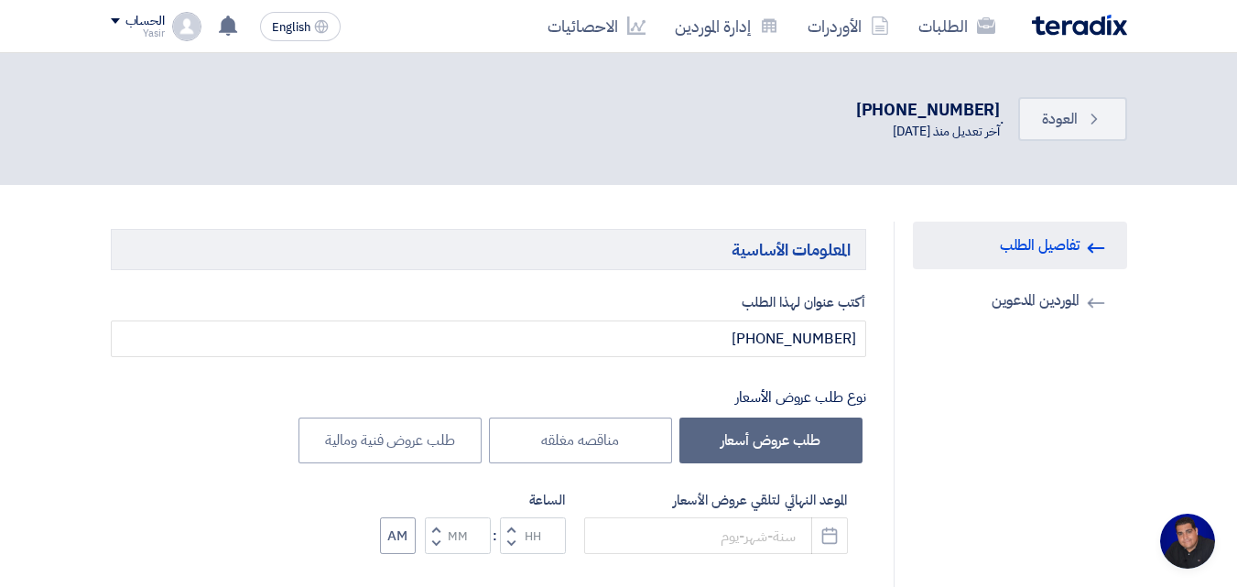
type input "[DATE]"
type input "11"
type input "59"
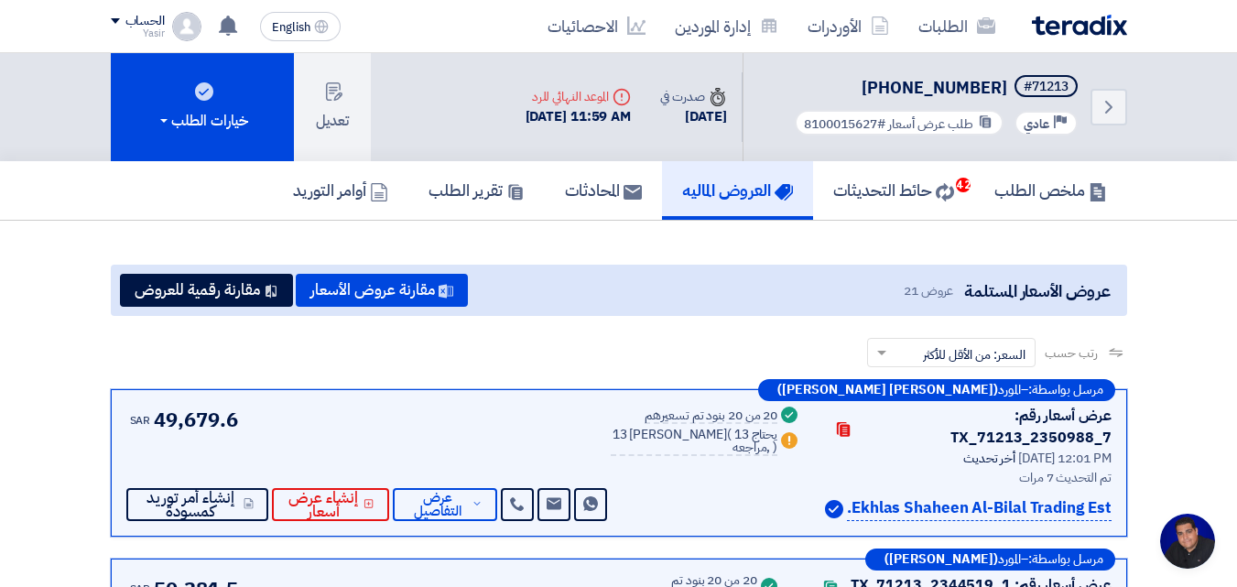
click at [155, 365] on div "رتب حسب رتب حسب × السعر: من الأقل للأكثر ×" at bounding box center [619, 363] width 1017 height 51
click at [460, 491] on span "عرض التفاصيل" at bounding box center [438, 504] width 60 height 27
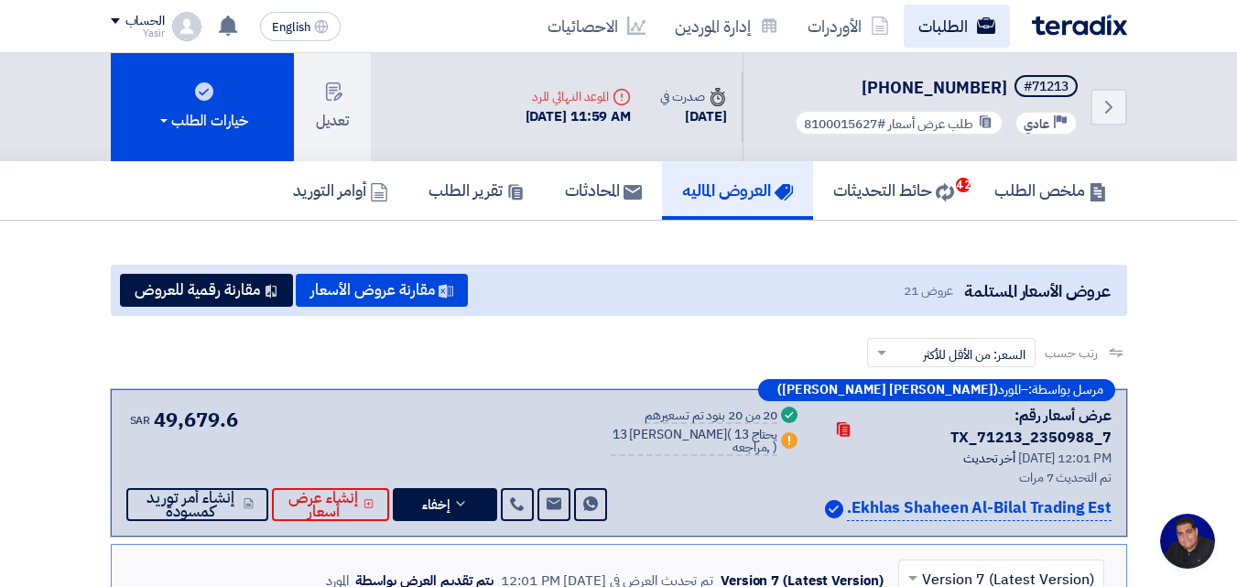
click at [961, 26] on link "الطلبات" at bounding box center [957, 26] width 106 height 43
